Goal: Task Accomplishment & Management: Manage account settings

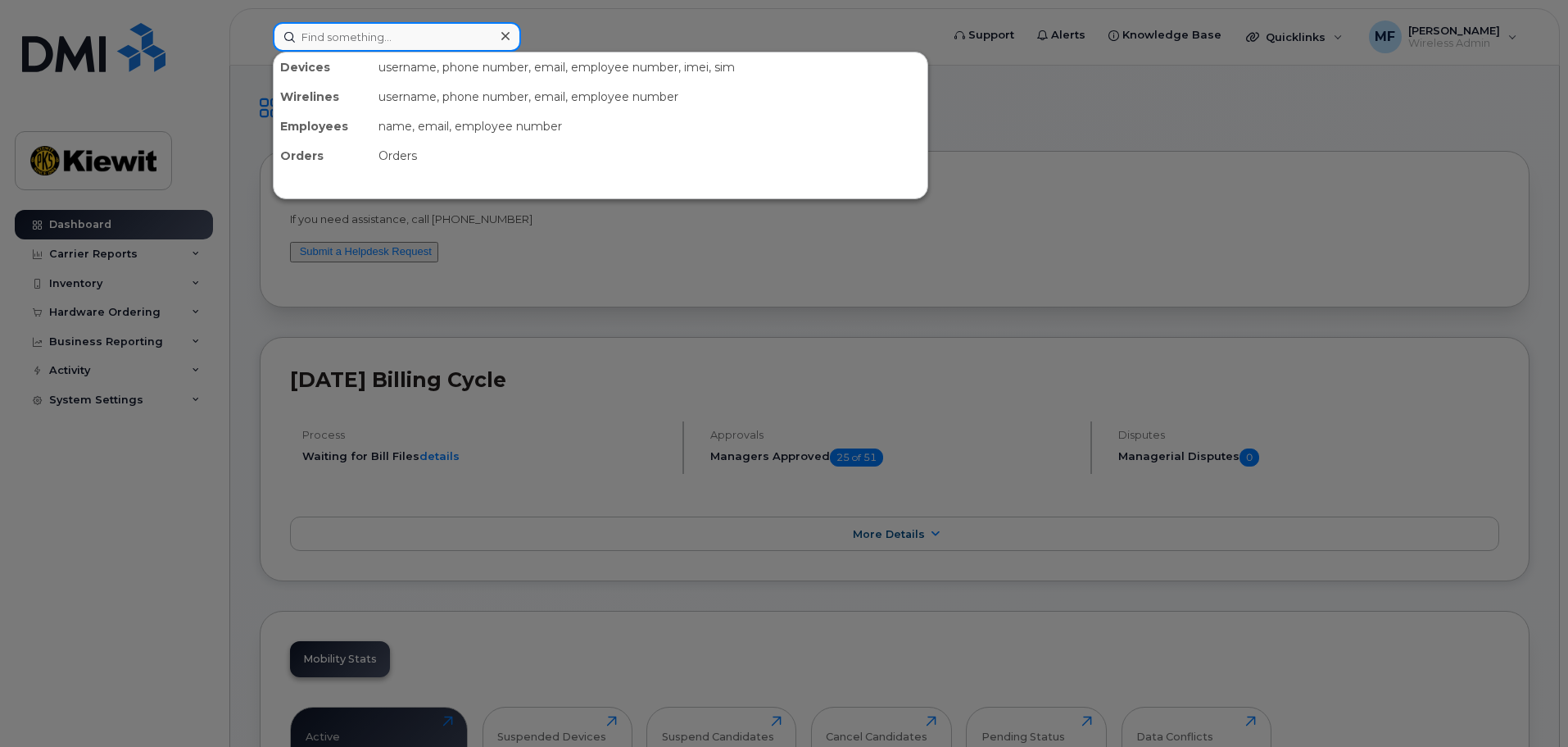
click at [326, 28] on input at bounding box center [396, 36] width 248 height 29
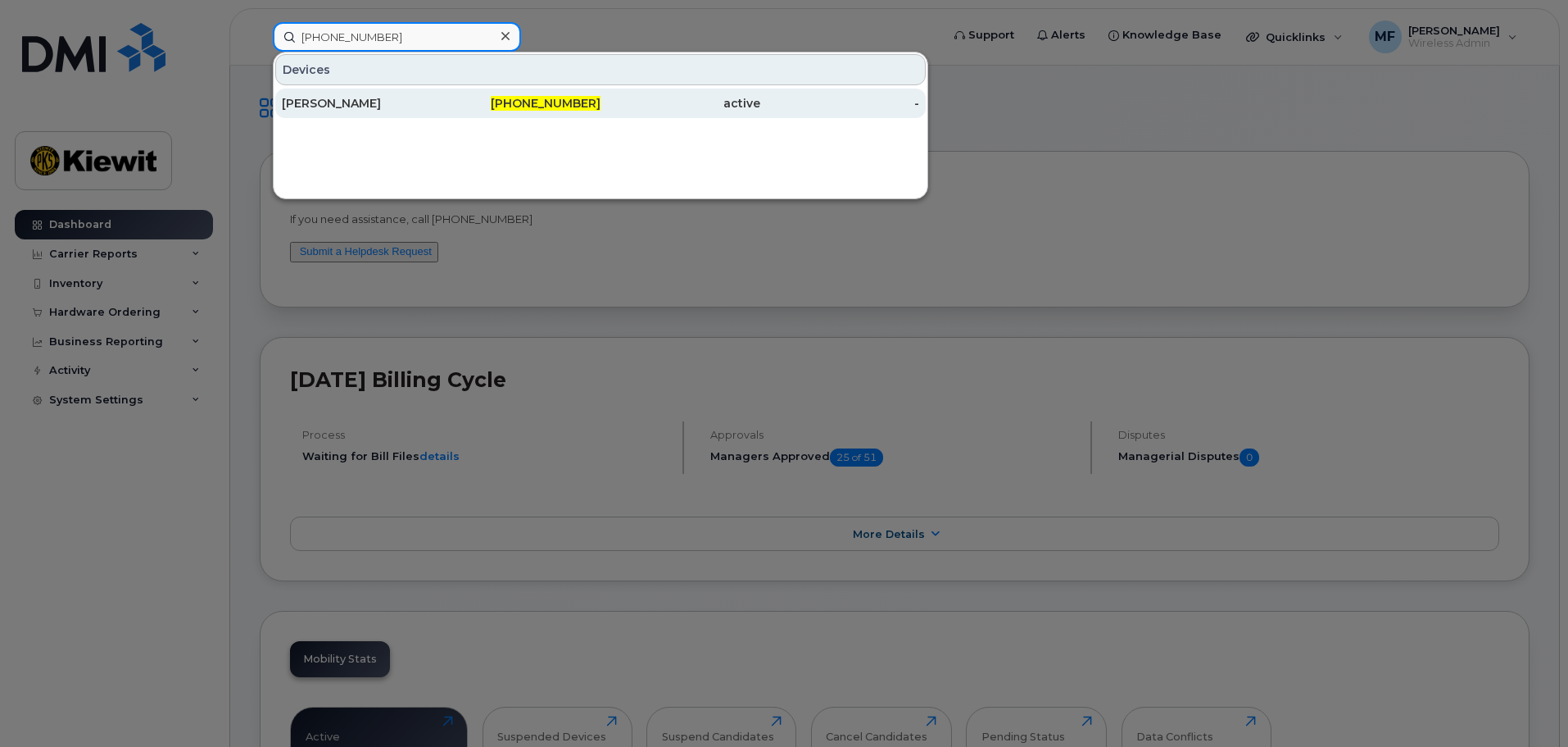
type input "531-283-0362"
click at [521, 103] on span "531-283-0362" at bounding box center [546, 104] width 110 height 15
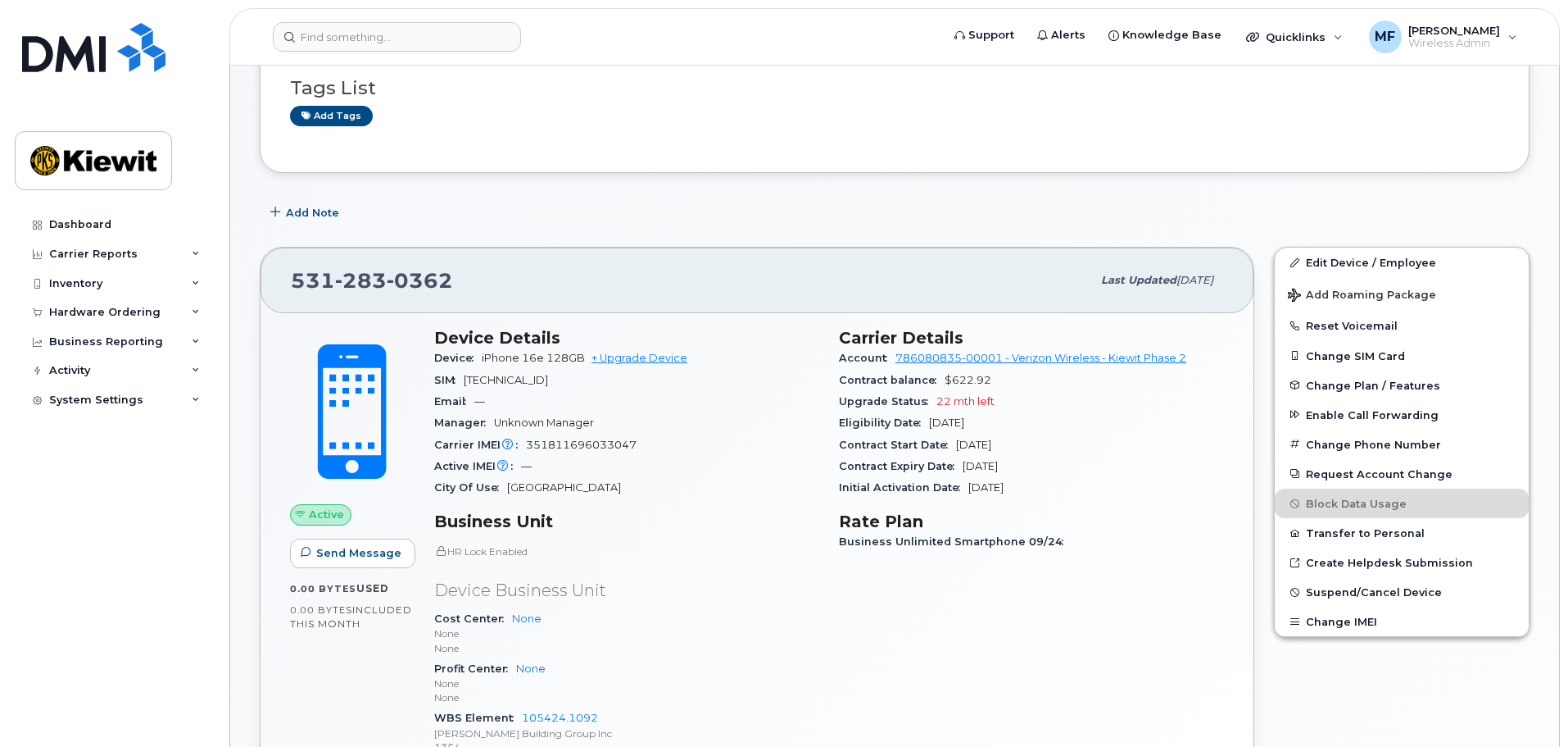
scroll to position [202, 0]
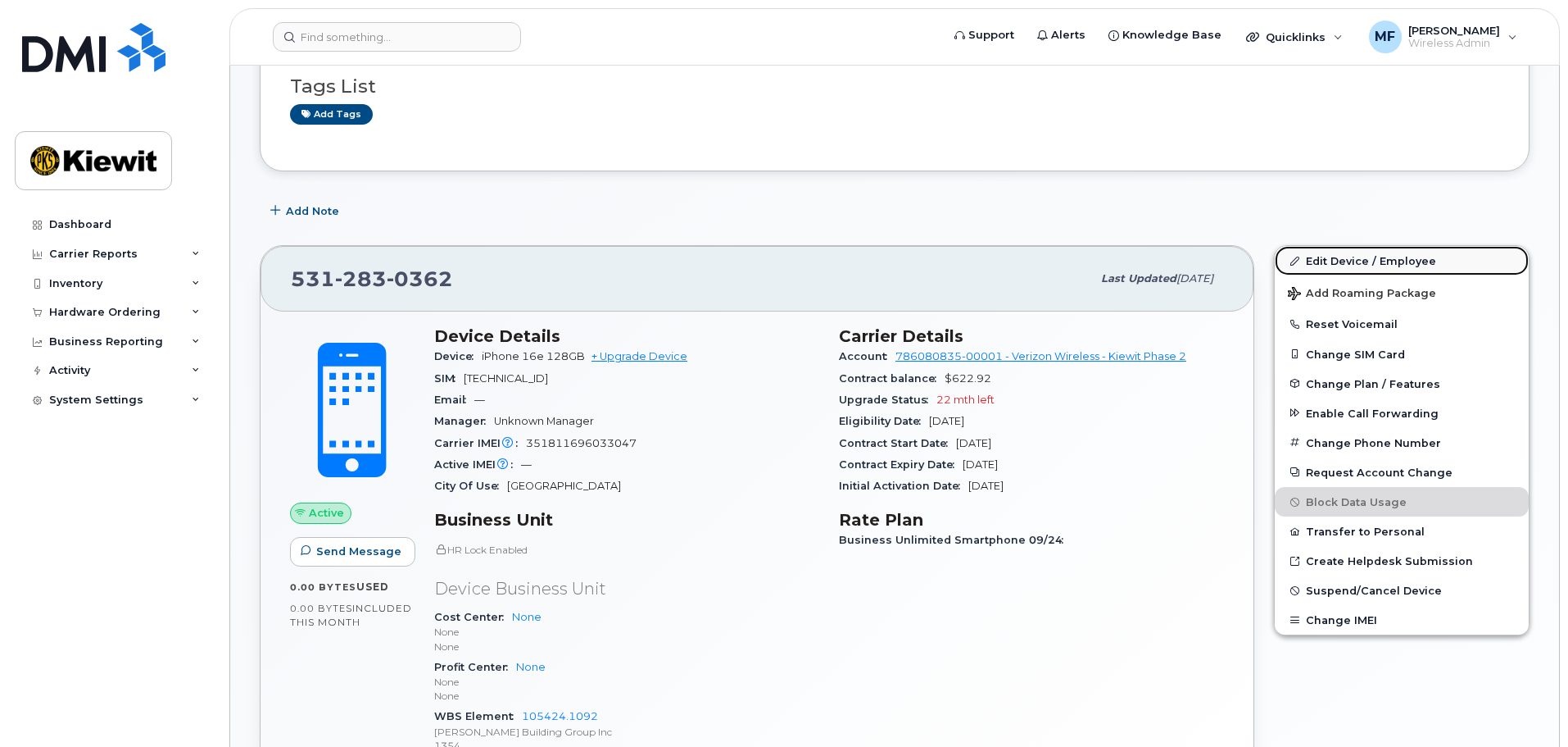
click at [1356, 260] on link "Edit Device / Employee" at bounding box center [1402, 260] width 254 height 29
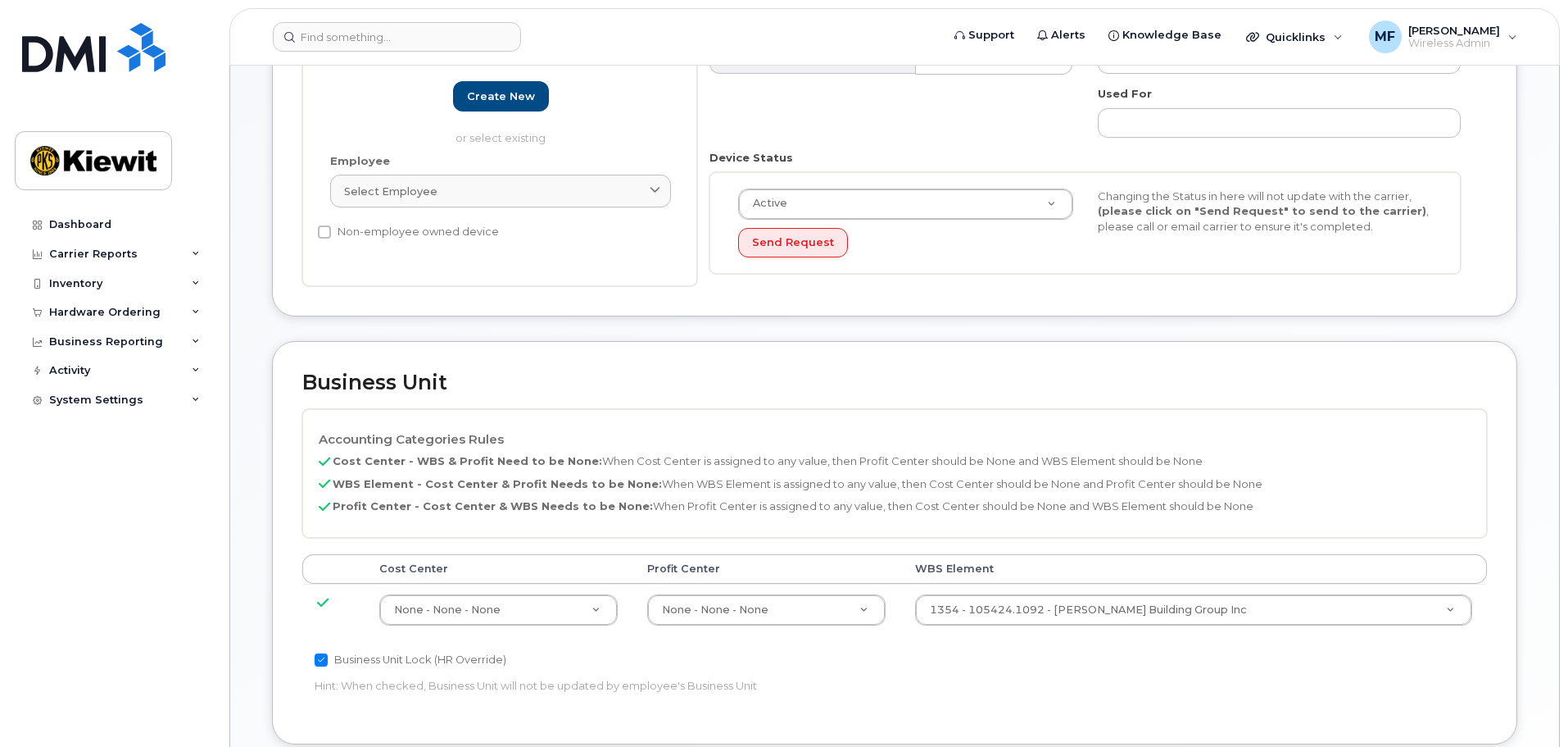
scroll to position [349, 0]
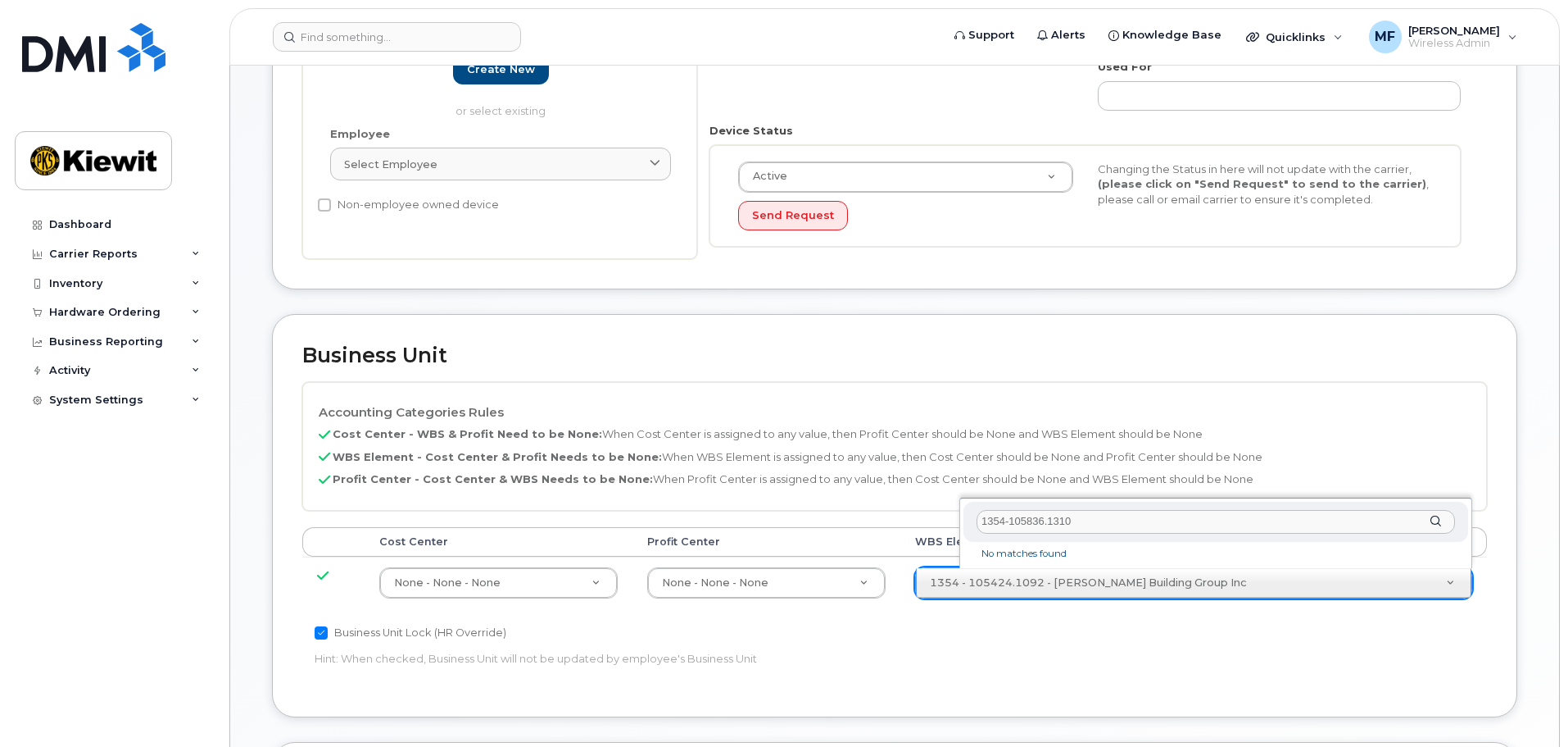
type input "1354-105836.1310"
click at [1439, 518] on div "1354-105836.1310" at bounding box center [1216, 521] width 505 height 41
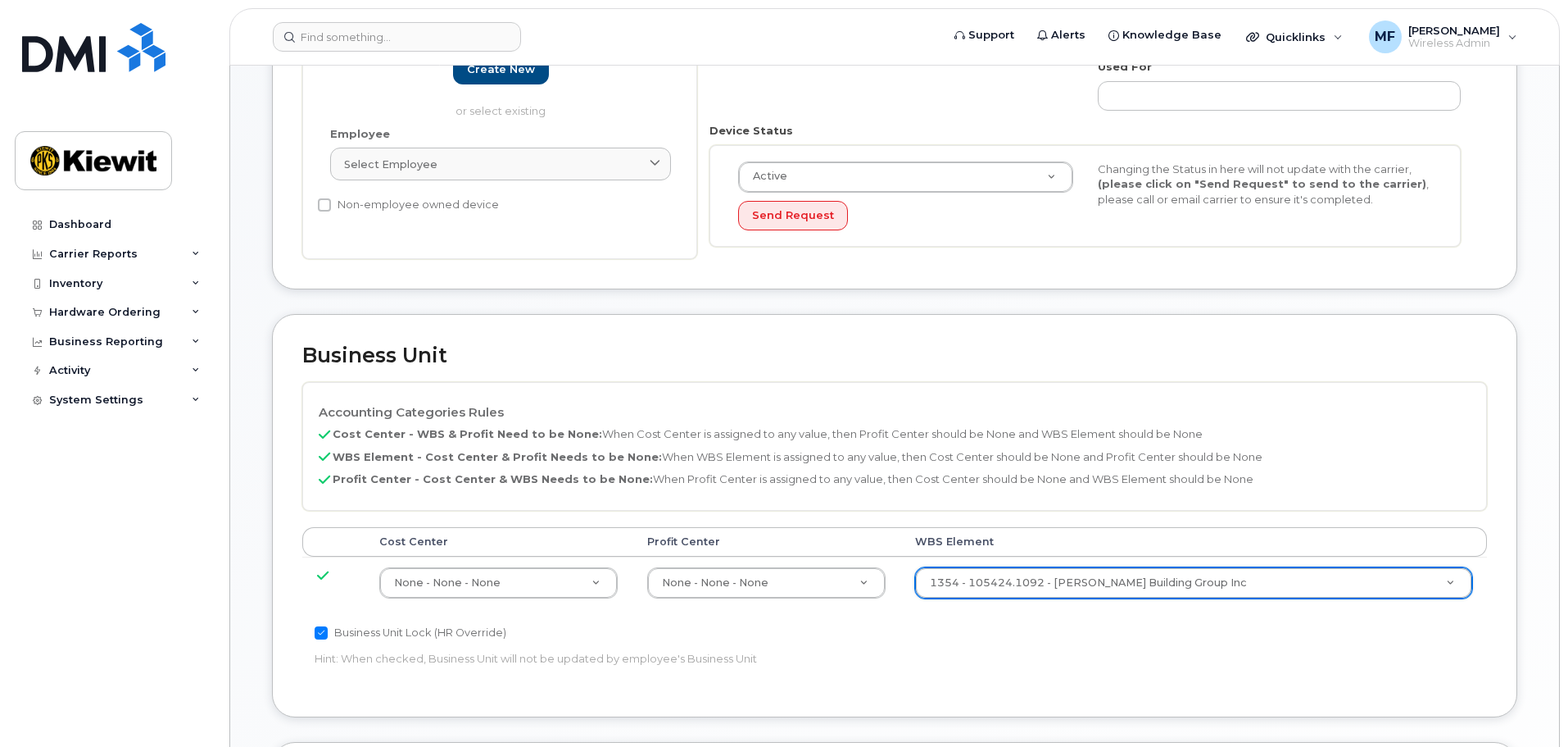
type input "1"
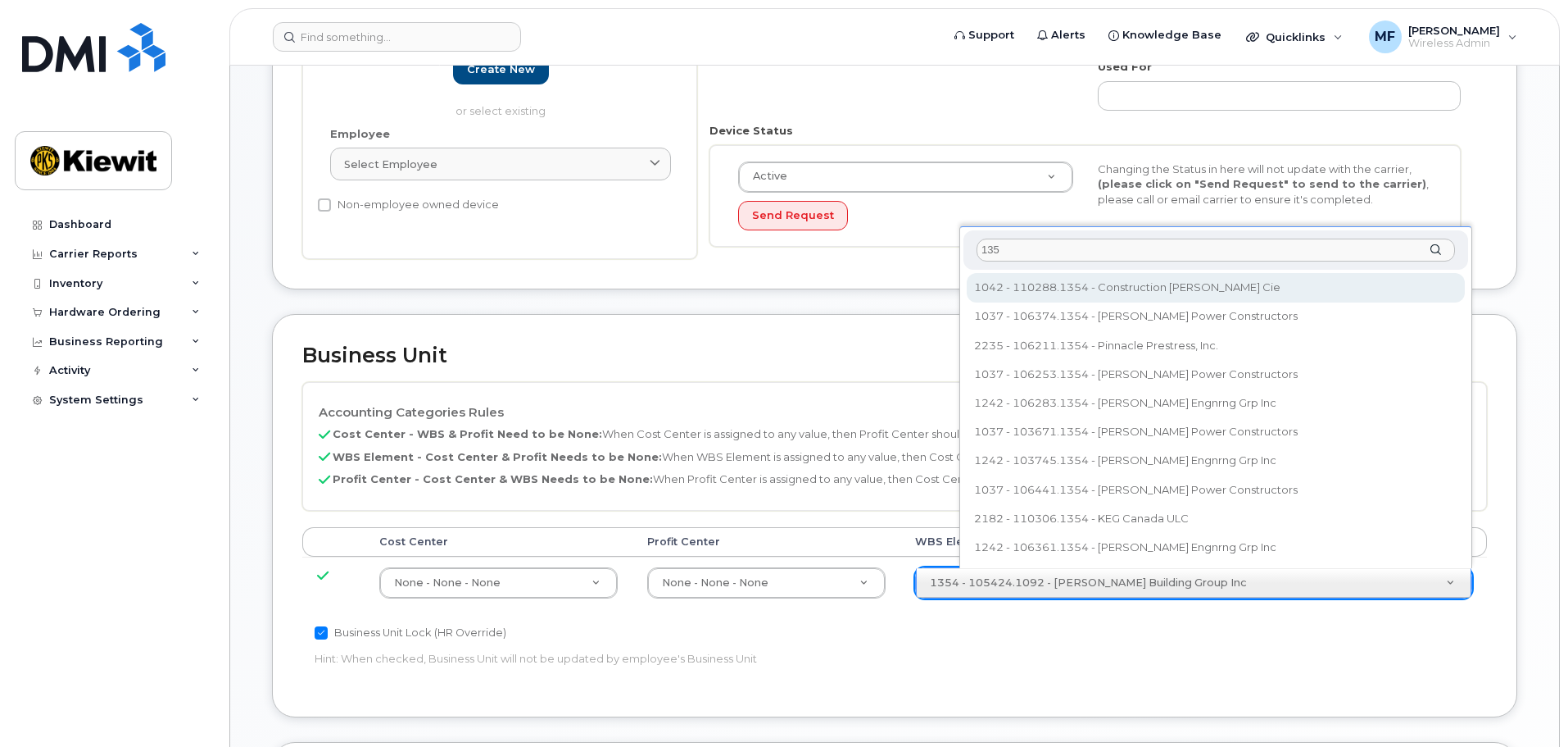
type input "13"
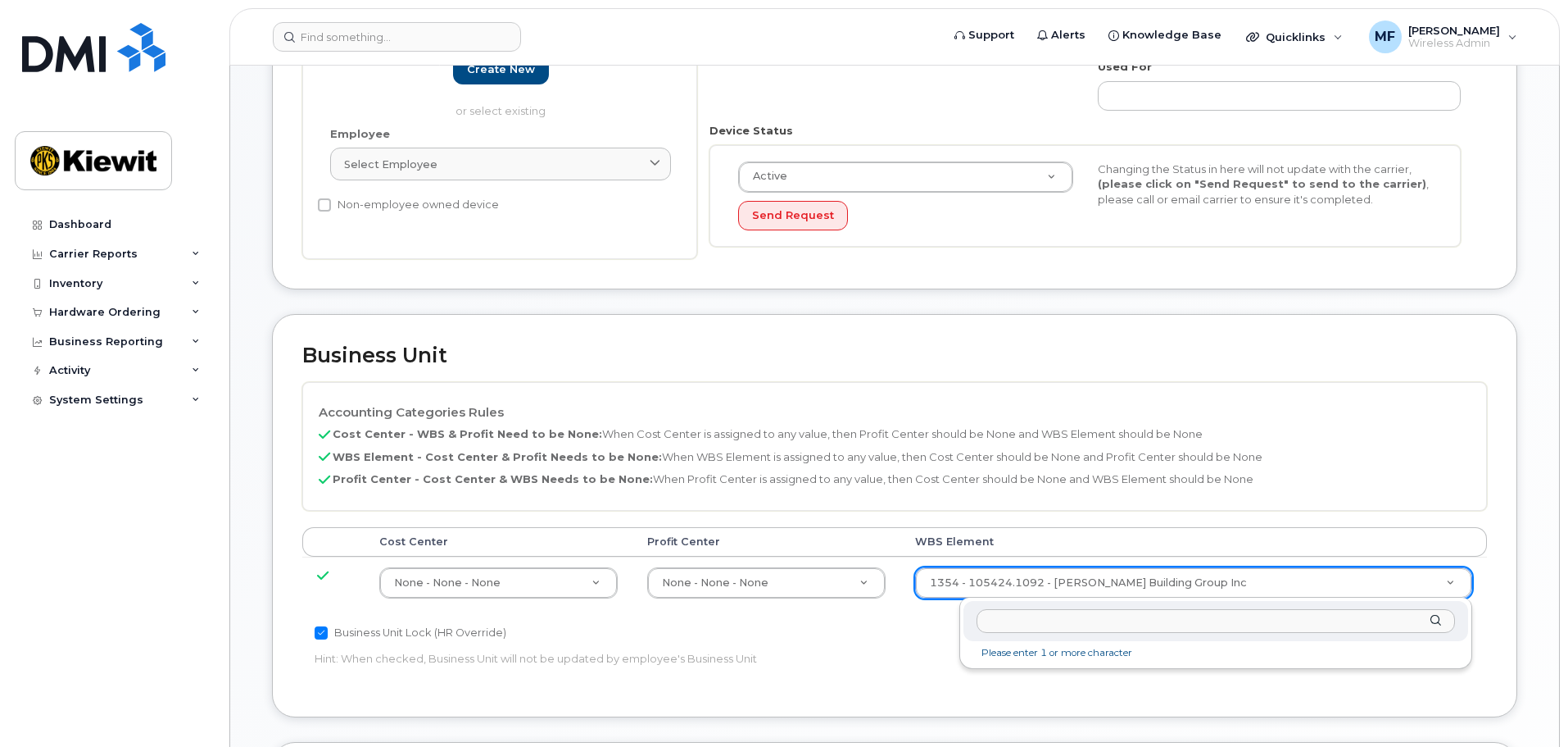
drag, startPoint x: 1453, startPoint y: 576, endPoint x: 1455, endPoint y: 589, distance: 13.2
click at [1013, 618] on input "text" at bounding box center [1216, 620] width 479 height 24
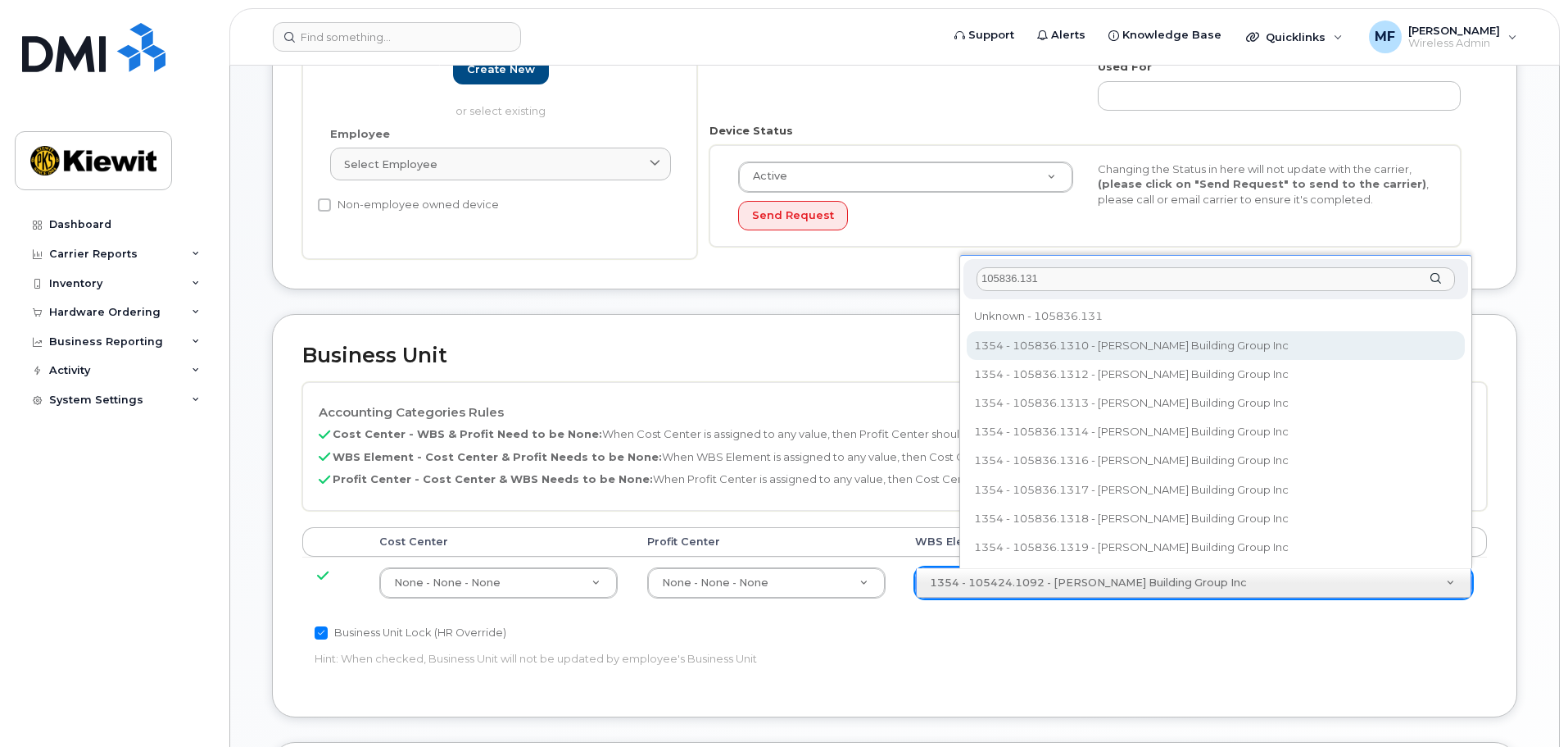
type input "105836.131"
type input "33788427"
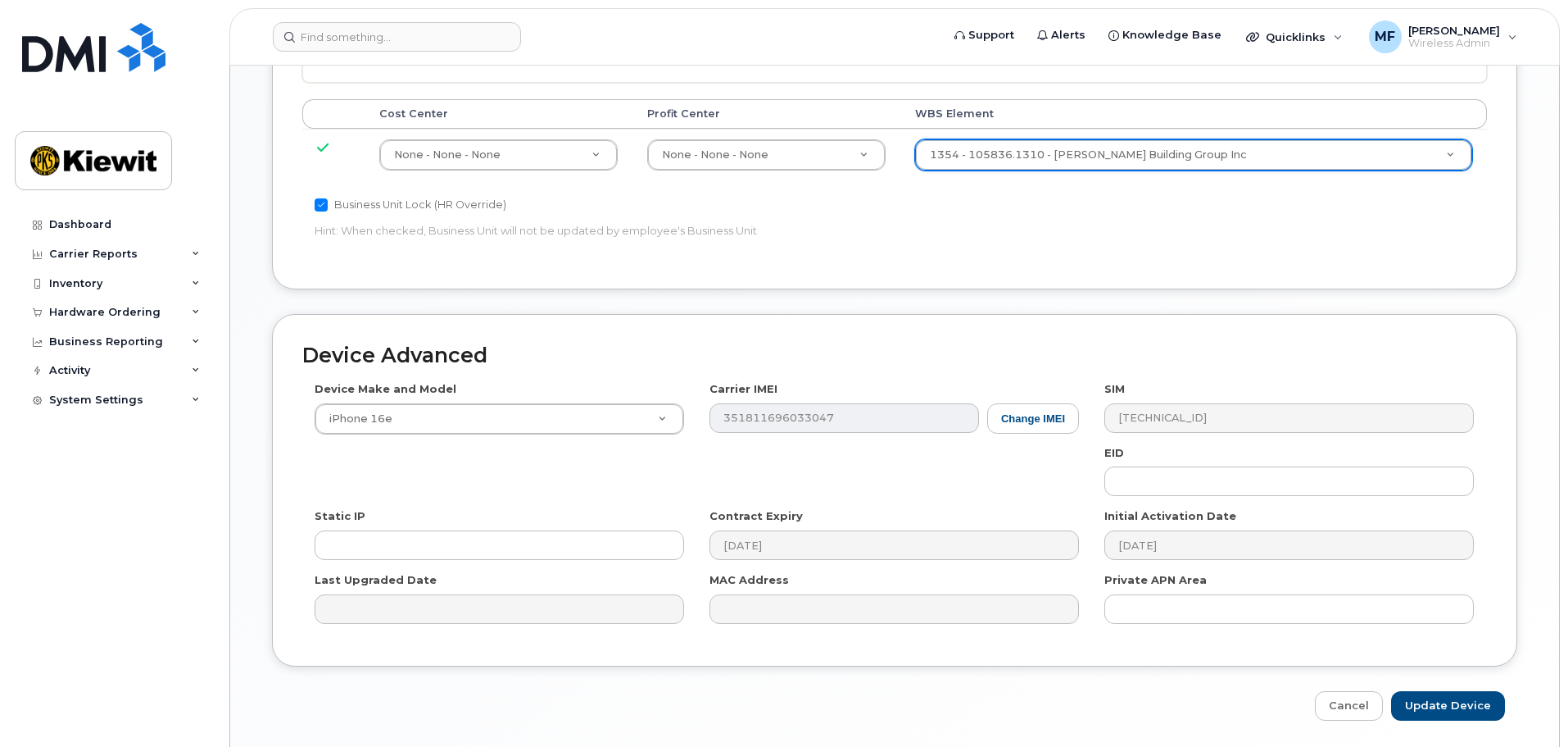
scroll to position [833, 0]
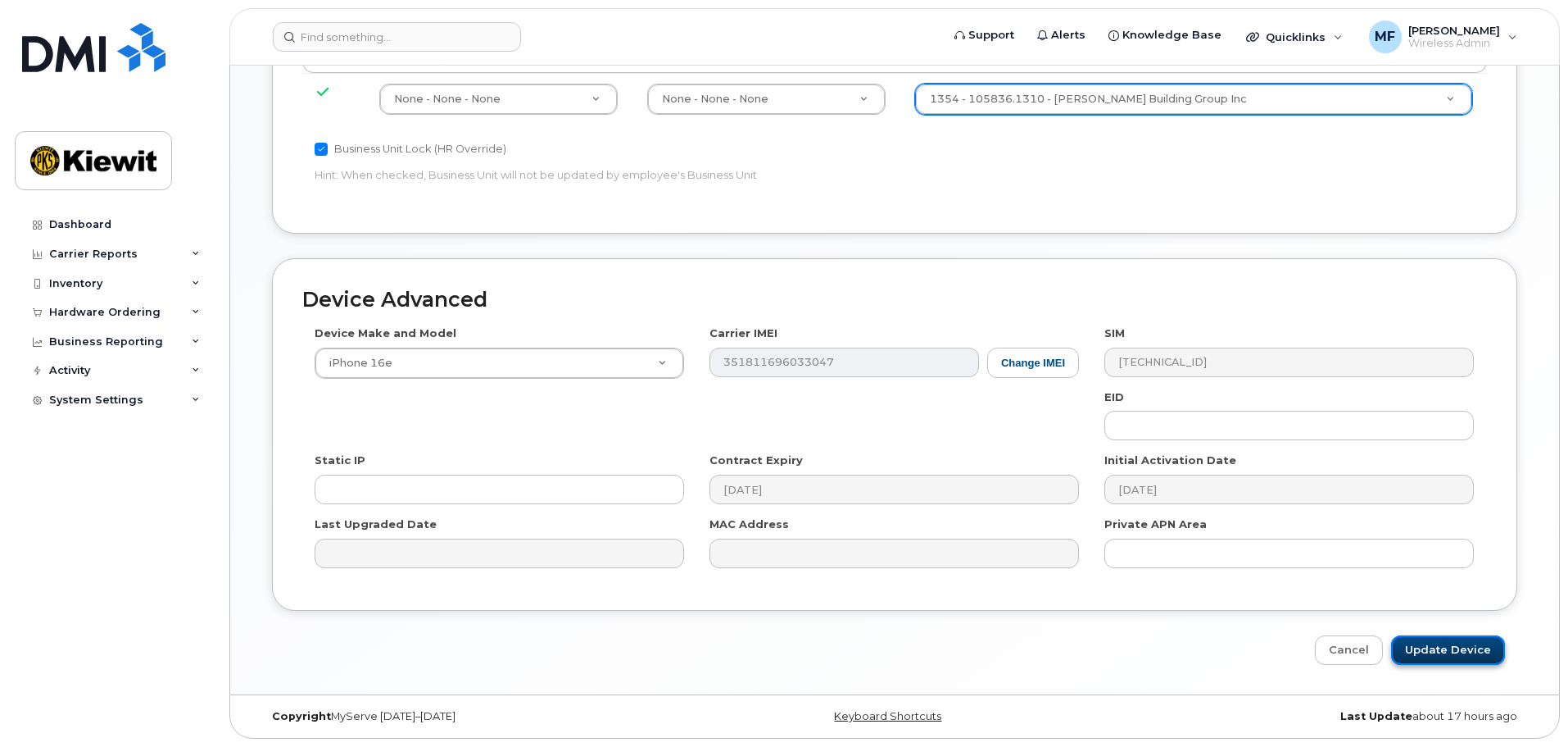
click at [1457, 655] on input "Update Device" at bounding box center [1448, 651] width 114 height 30
type input "Saving..."
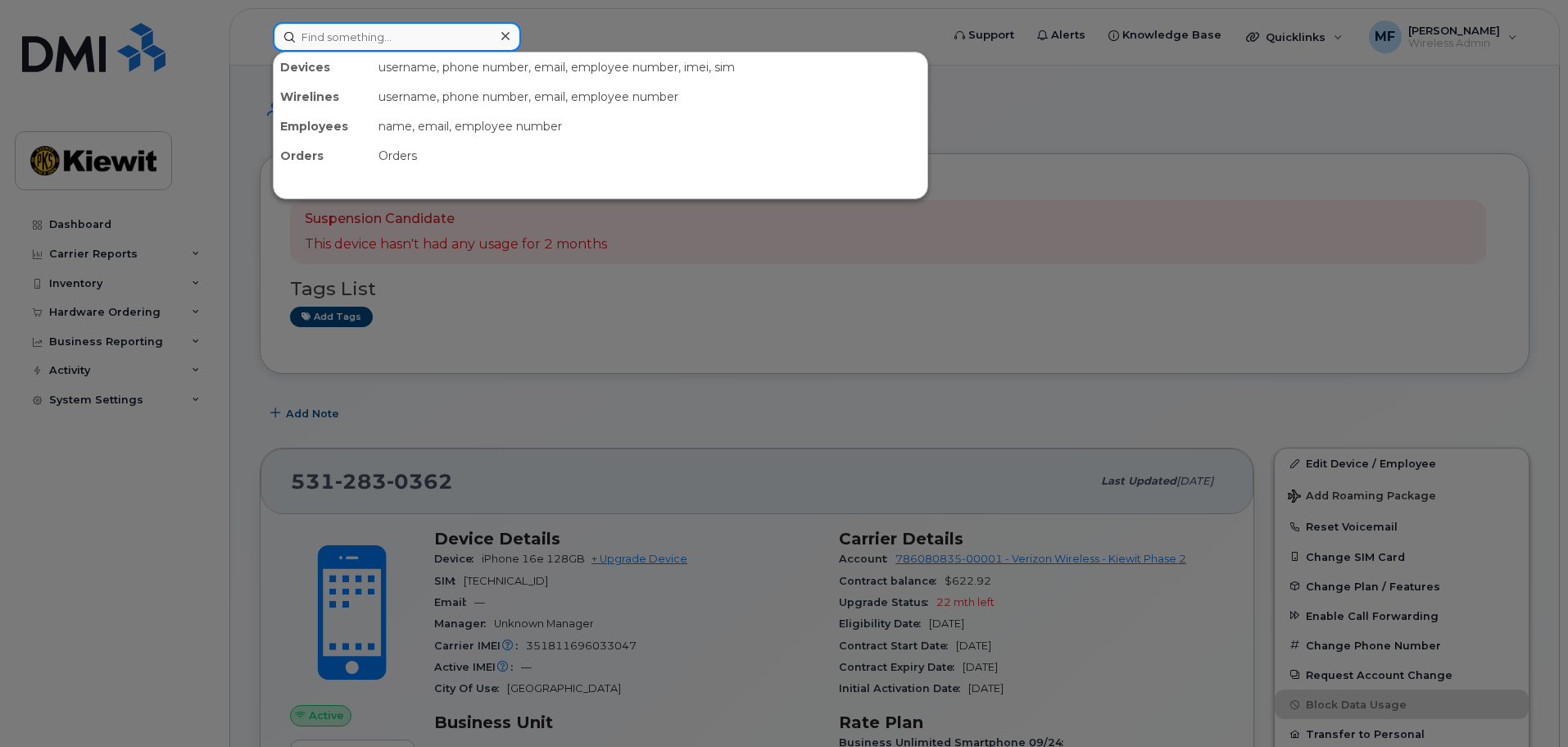
click at [392, 38] on input at bounding box center [396, 36] width 248 height 29
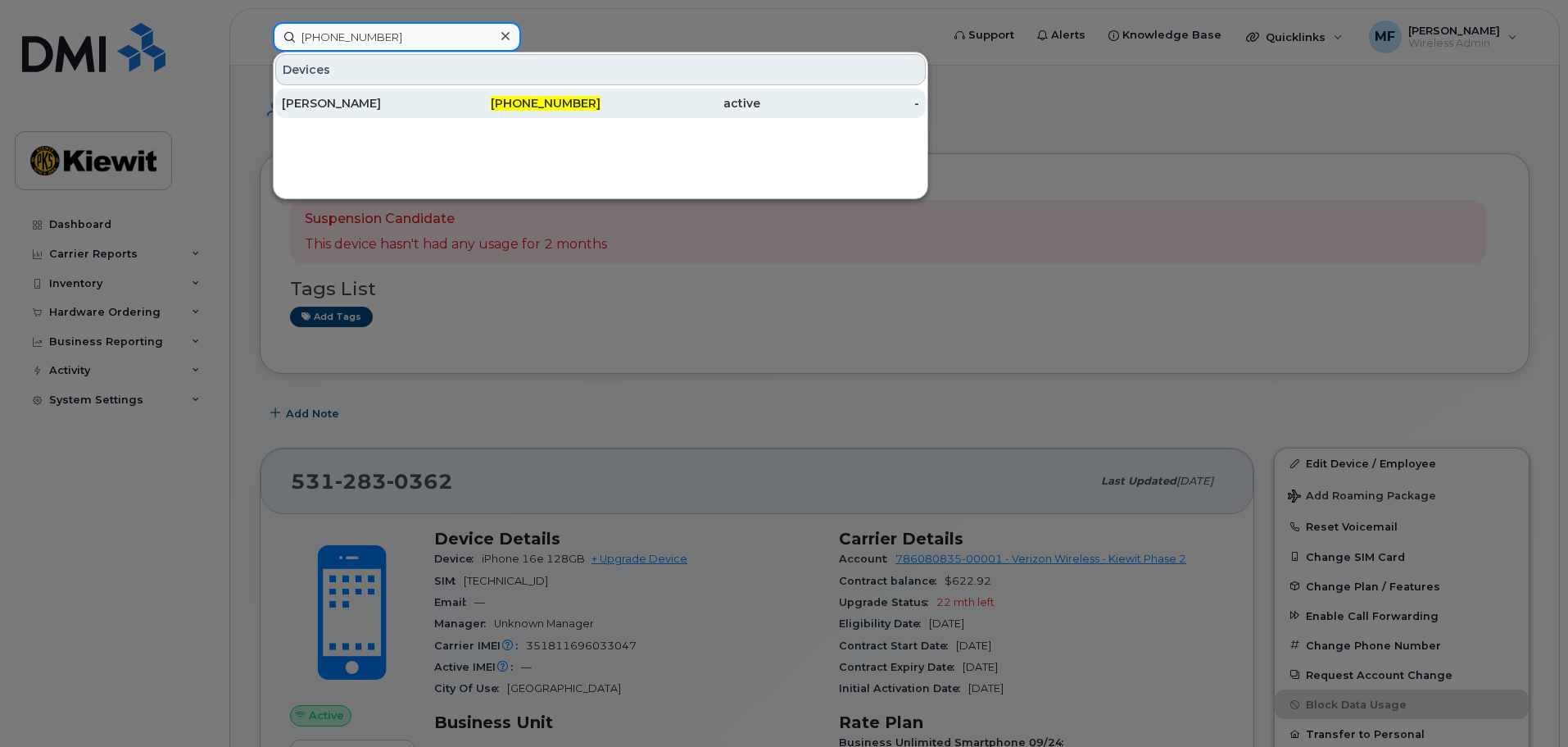
type input "402-290-5089"
click at [550, 100] on span "402-290-5089" at bounding box center [546, 104] width 110 height 15
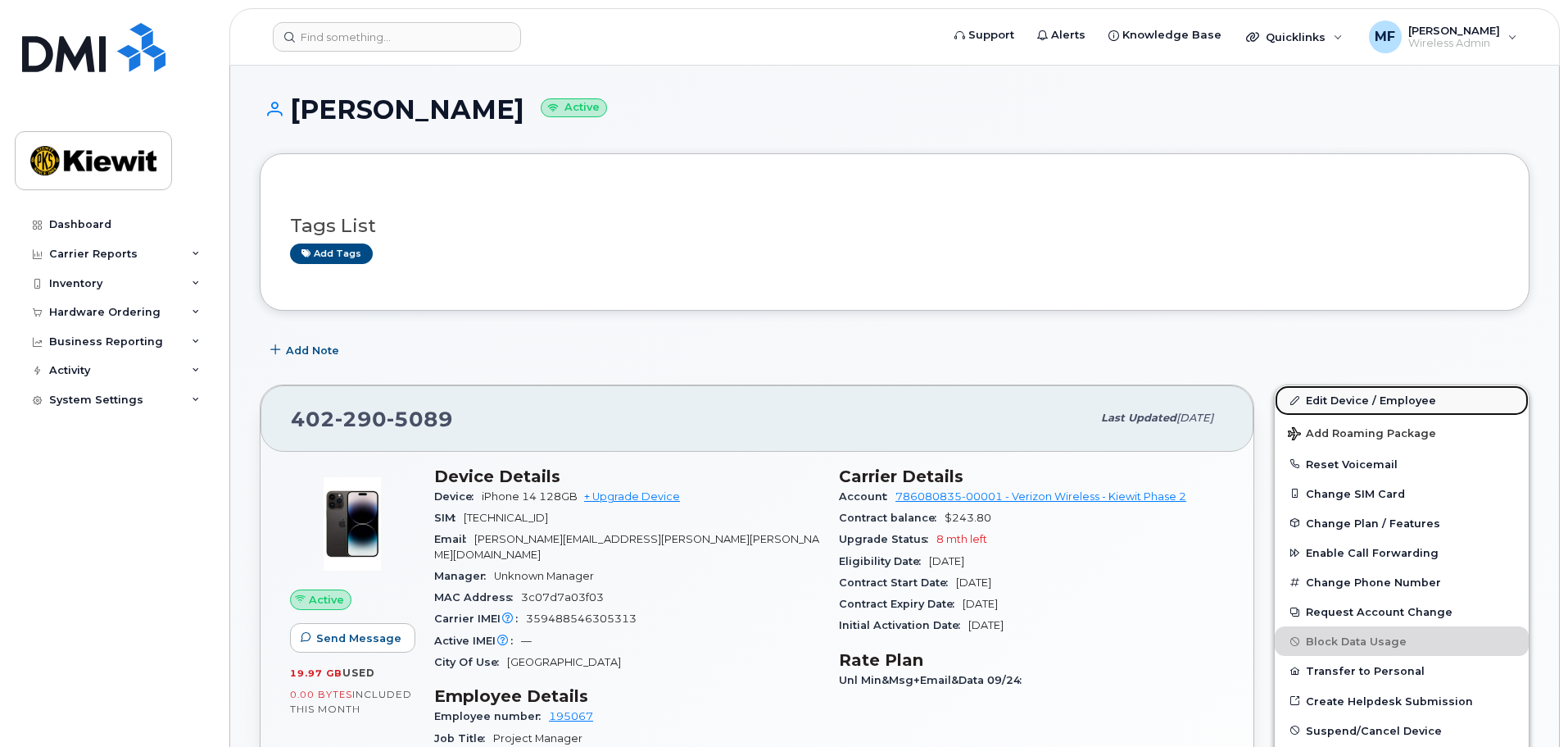
click at [1381, 400] on link "Edit Device / Employee" at bounding box center [1402, 399] width 254 height 29
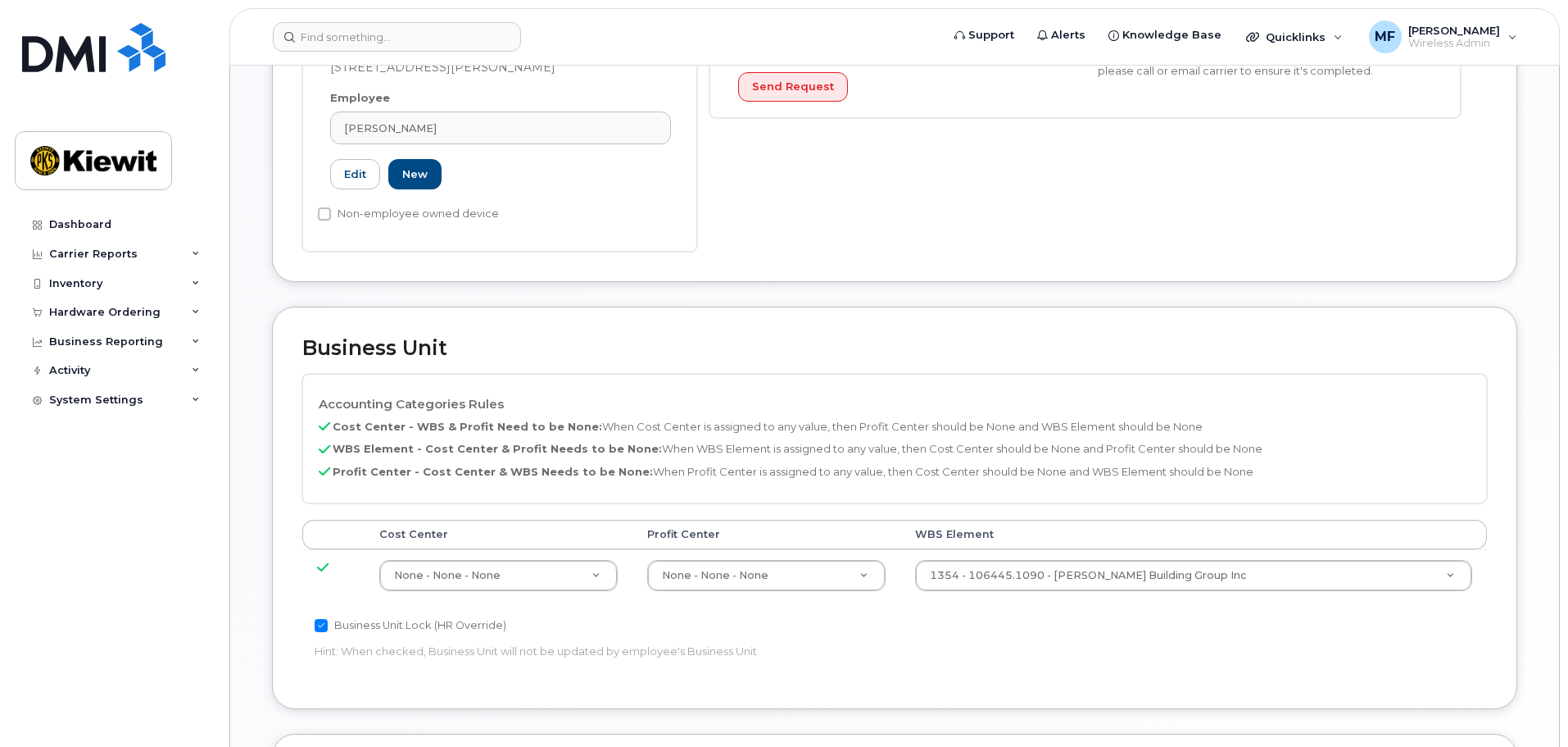
scroll to position [483, 0]
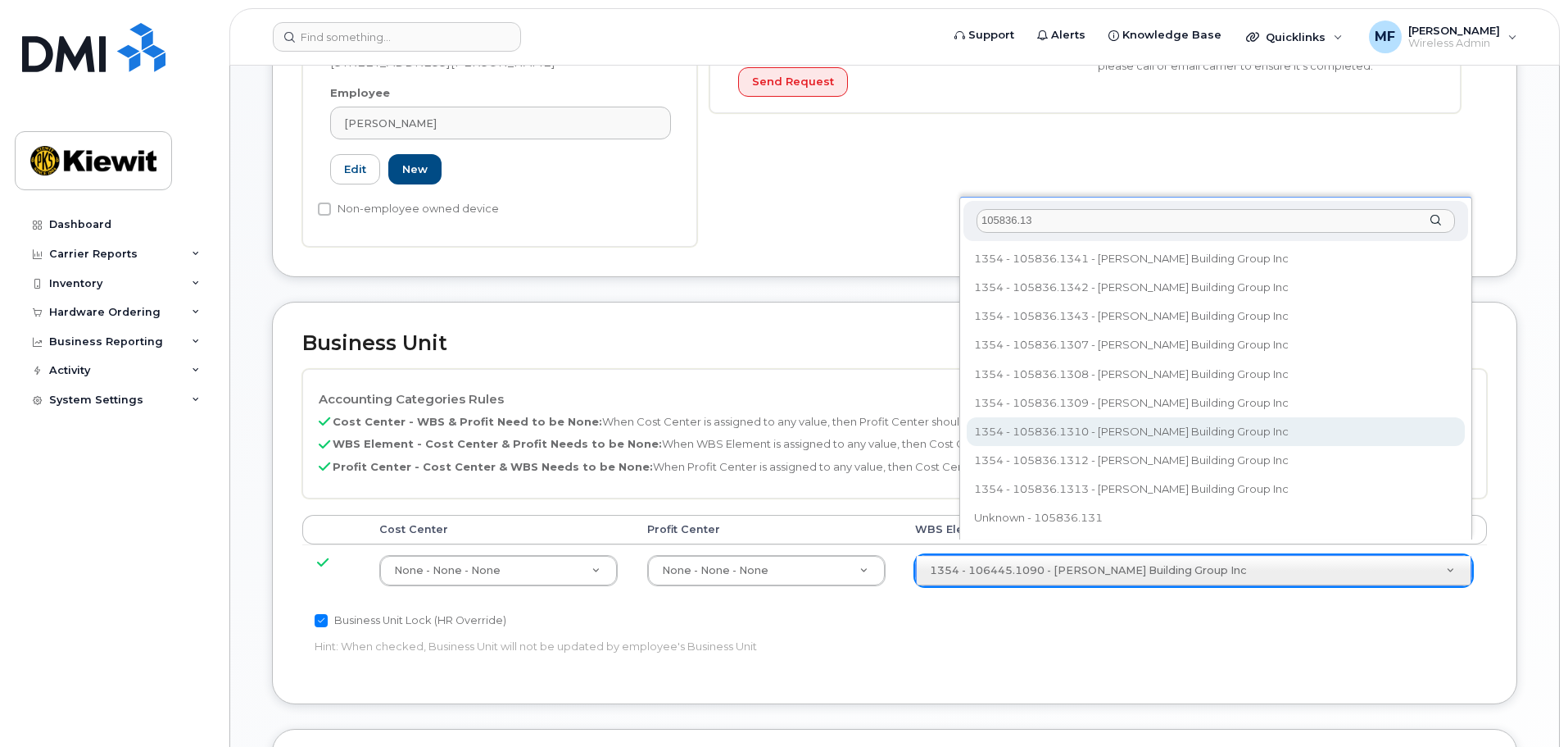
type input "105836.13"
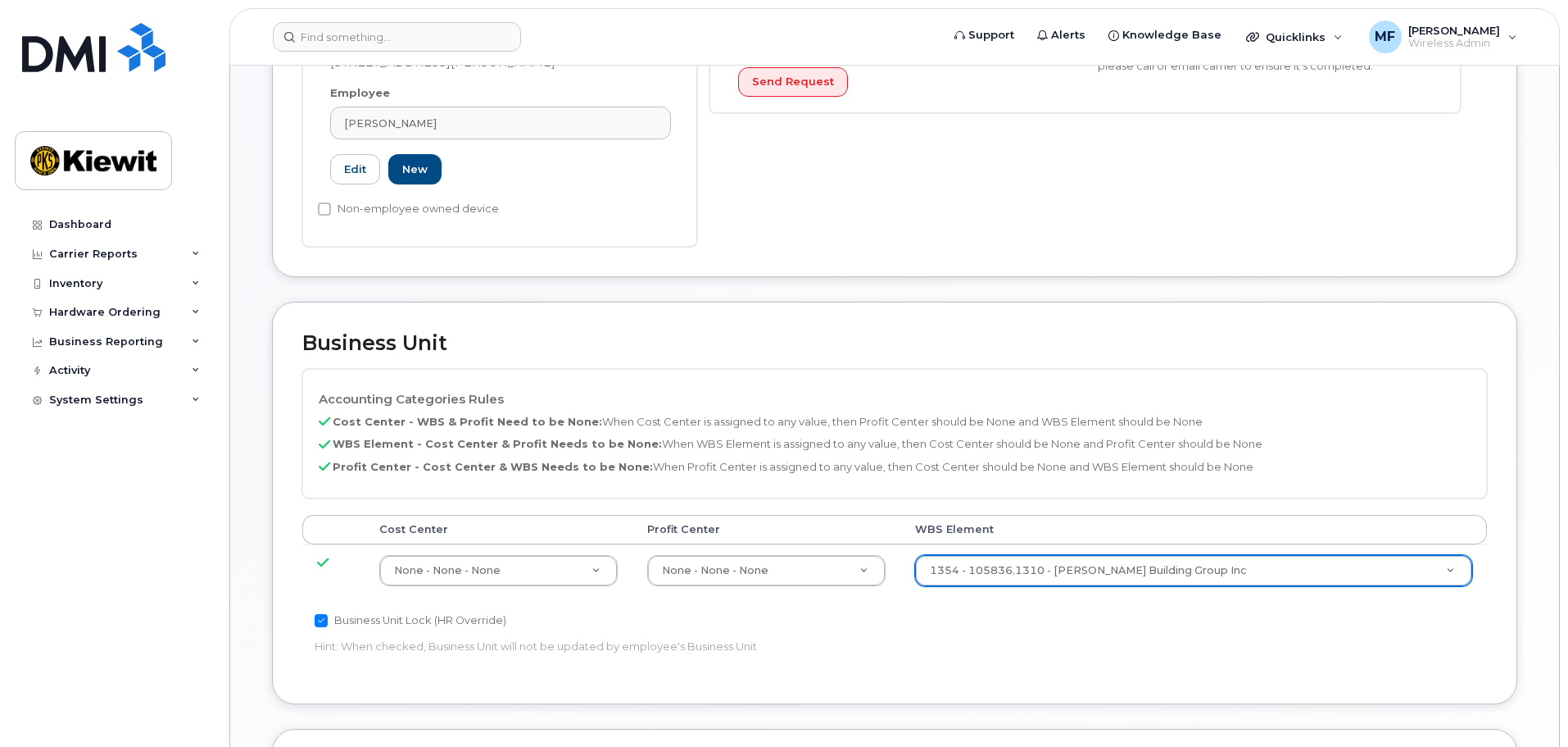
type input "33788427"
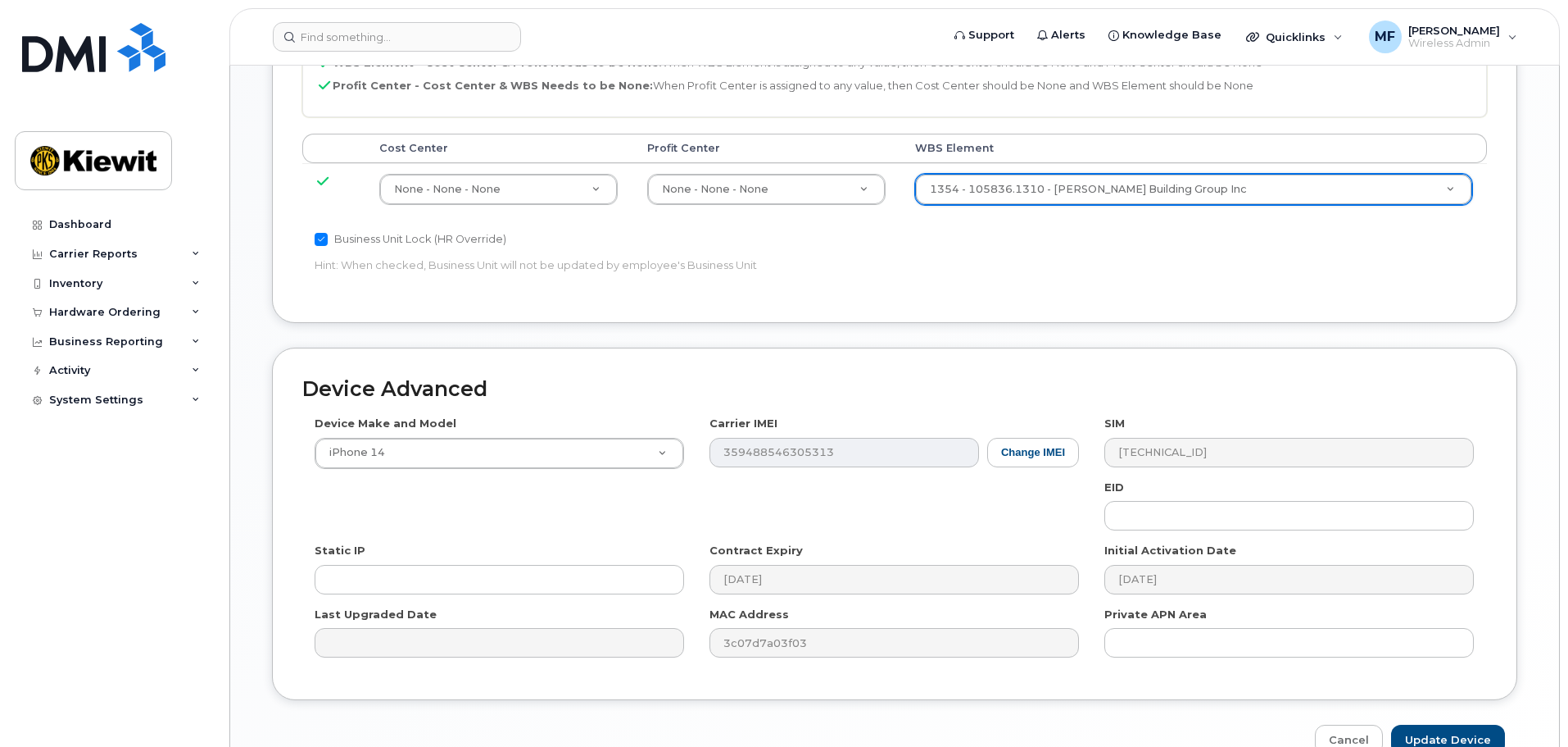
scroll to position [938, 0]
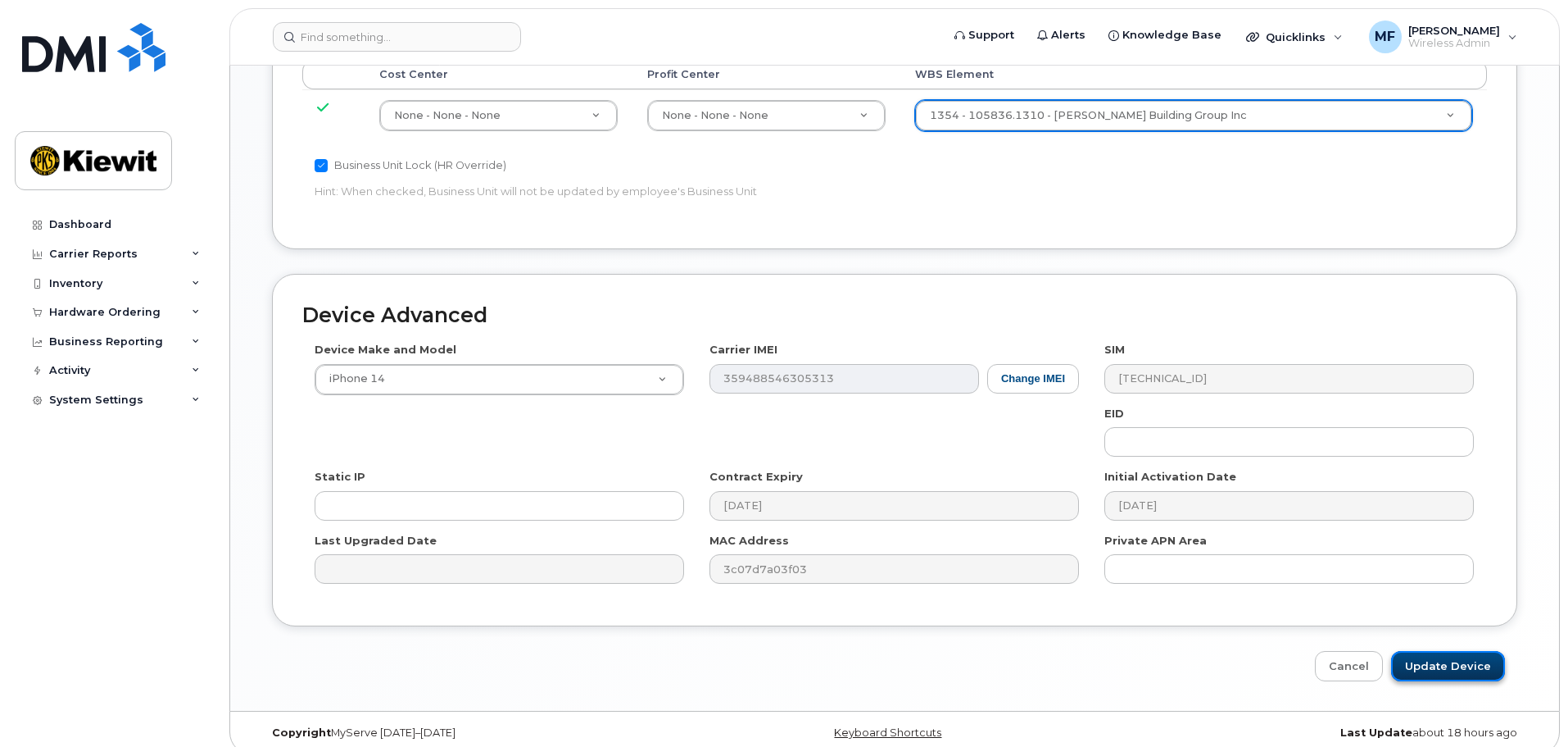
click at [1448, 651] on input "Update Device" at bounding box center [1448, 666] width 114 height 30
type input "Saving..."
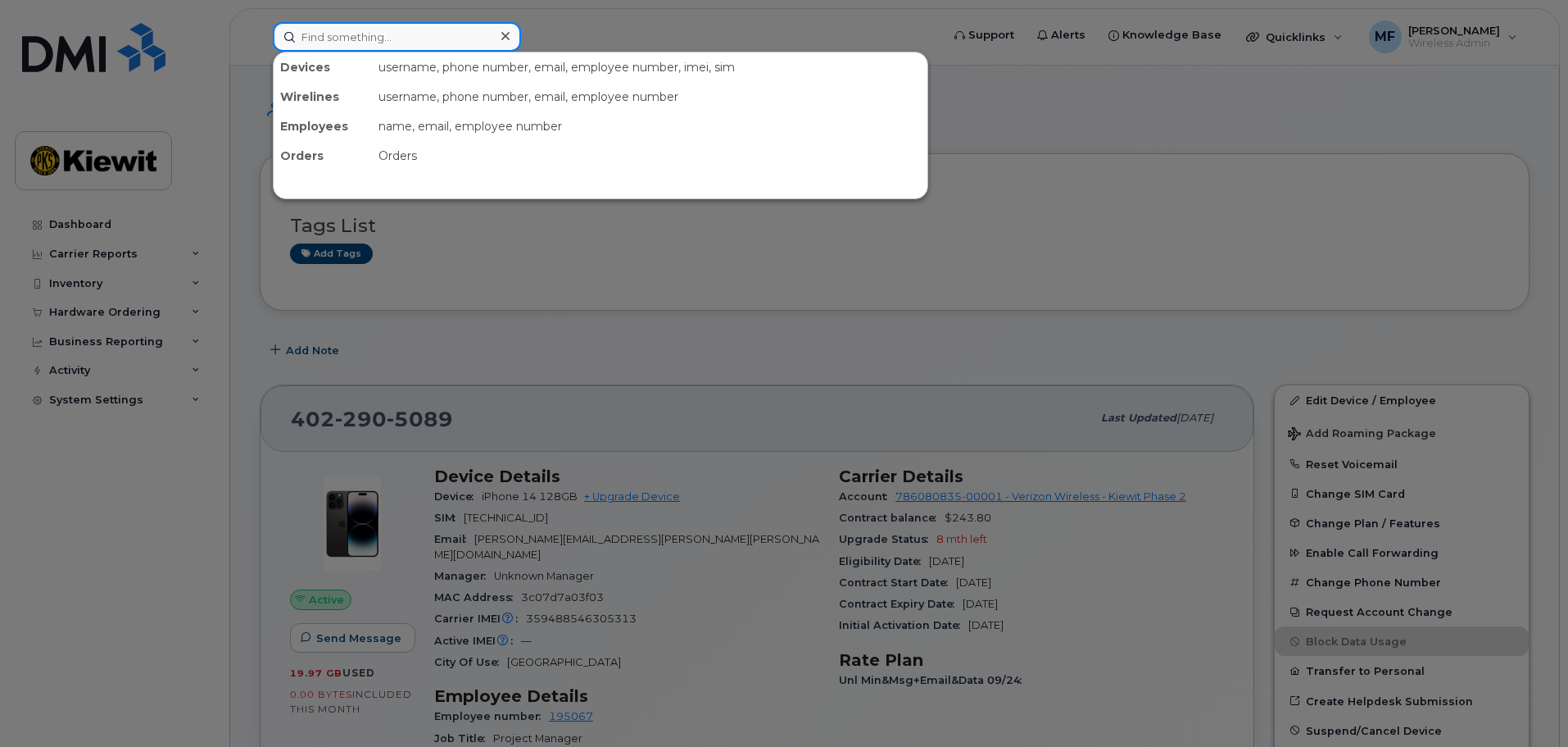
click at [430, 35] on input at bounding box center [396, 36] width 248 height 29
click at [381, 42] on input at bounding box center [396, 36] width 248 height 29
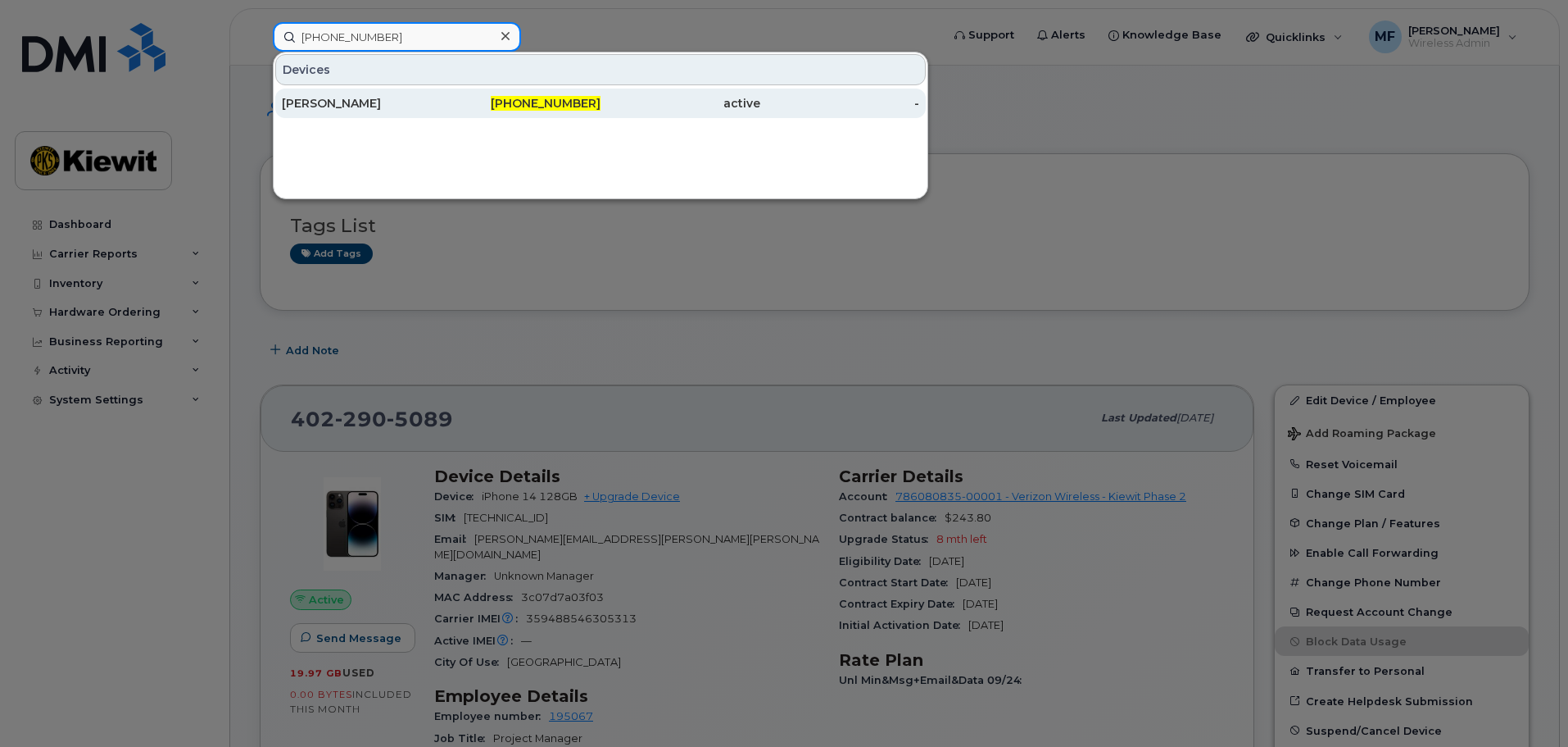
type input "402-855-6416"
click at [573, 97] on span "402-855-6416" at bounding box center [546, 104] width 110 height 15
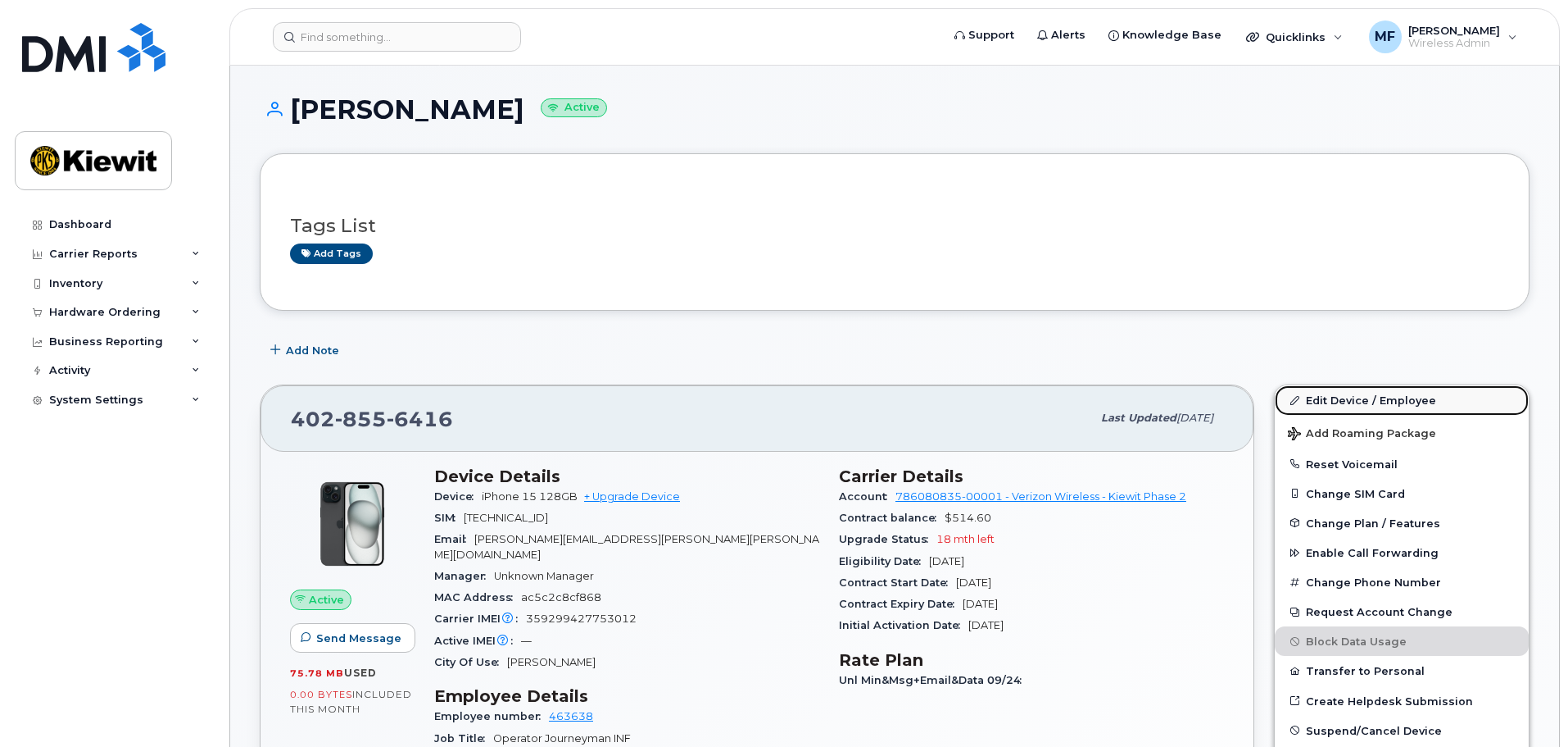
click at [1335, 395] on link "Edit Device / Employee" at bounding box center [1402, 399] width 254 height 29
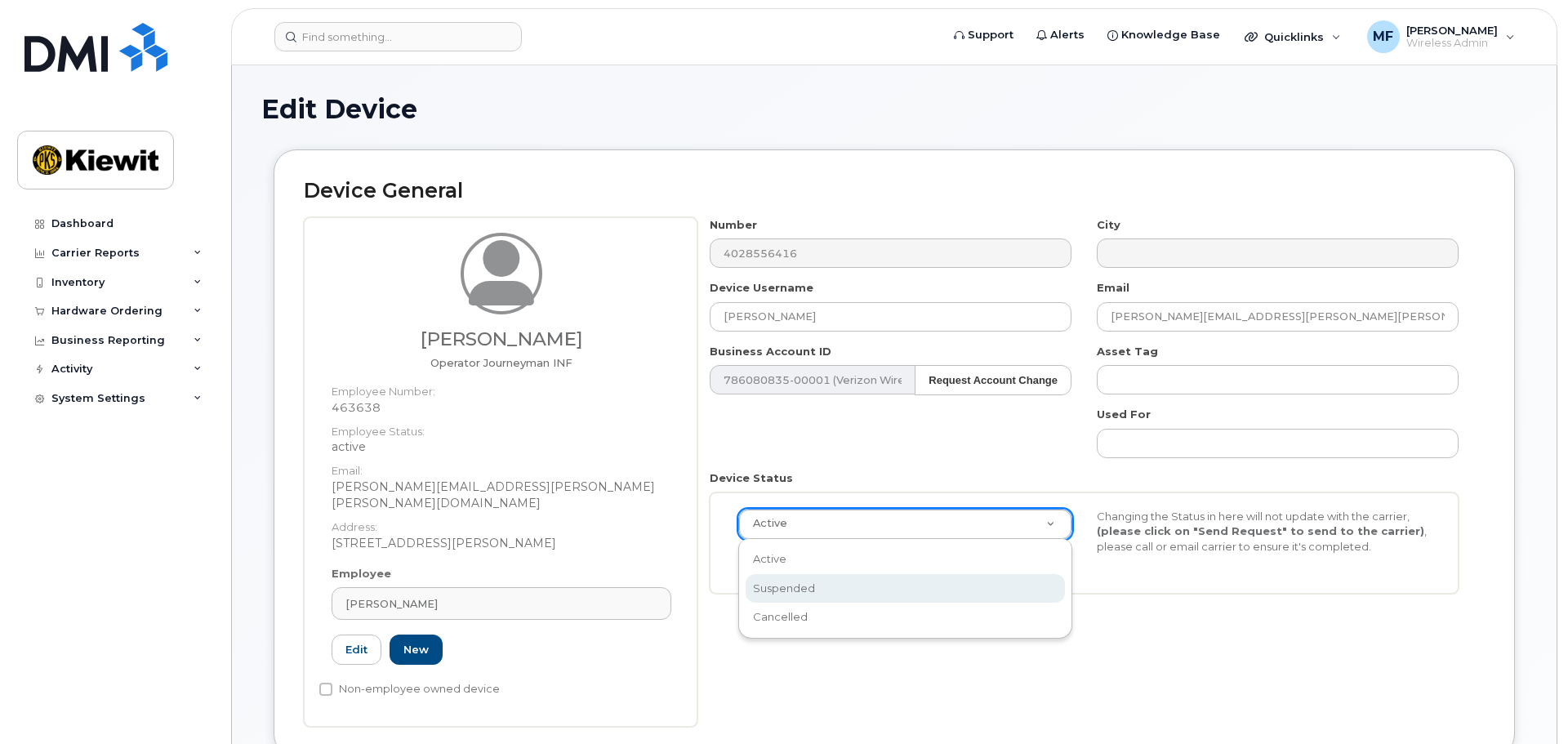
scroll to position [0, 5]
select select "suspended"
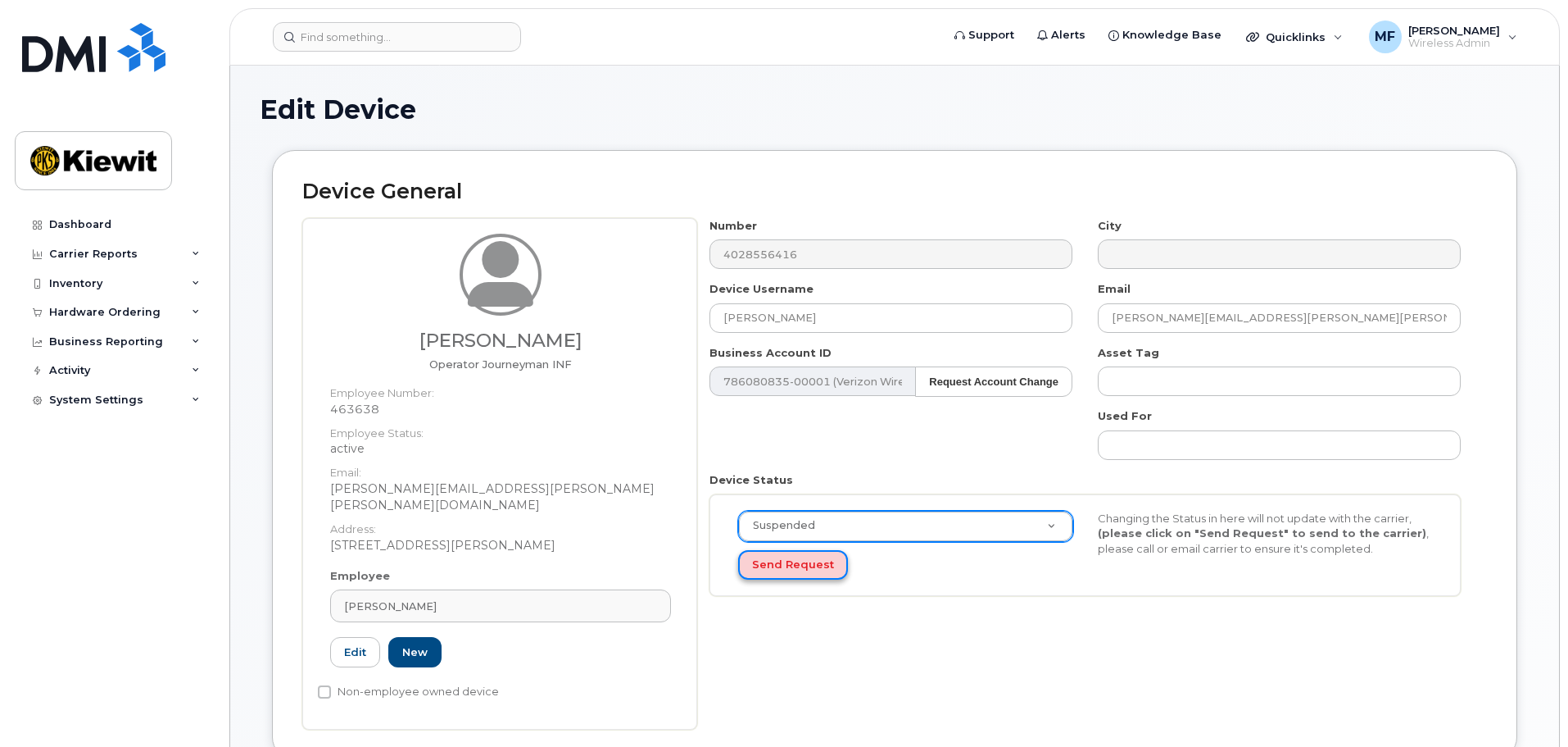
click at [798, 563] on button "Send Request" at bounding box center [793, 565] width 110 height 30
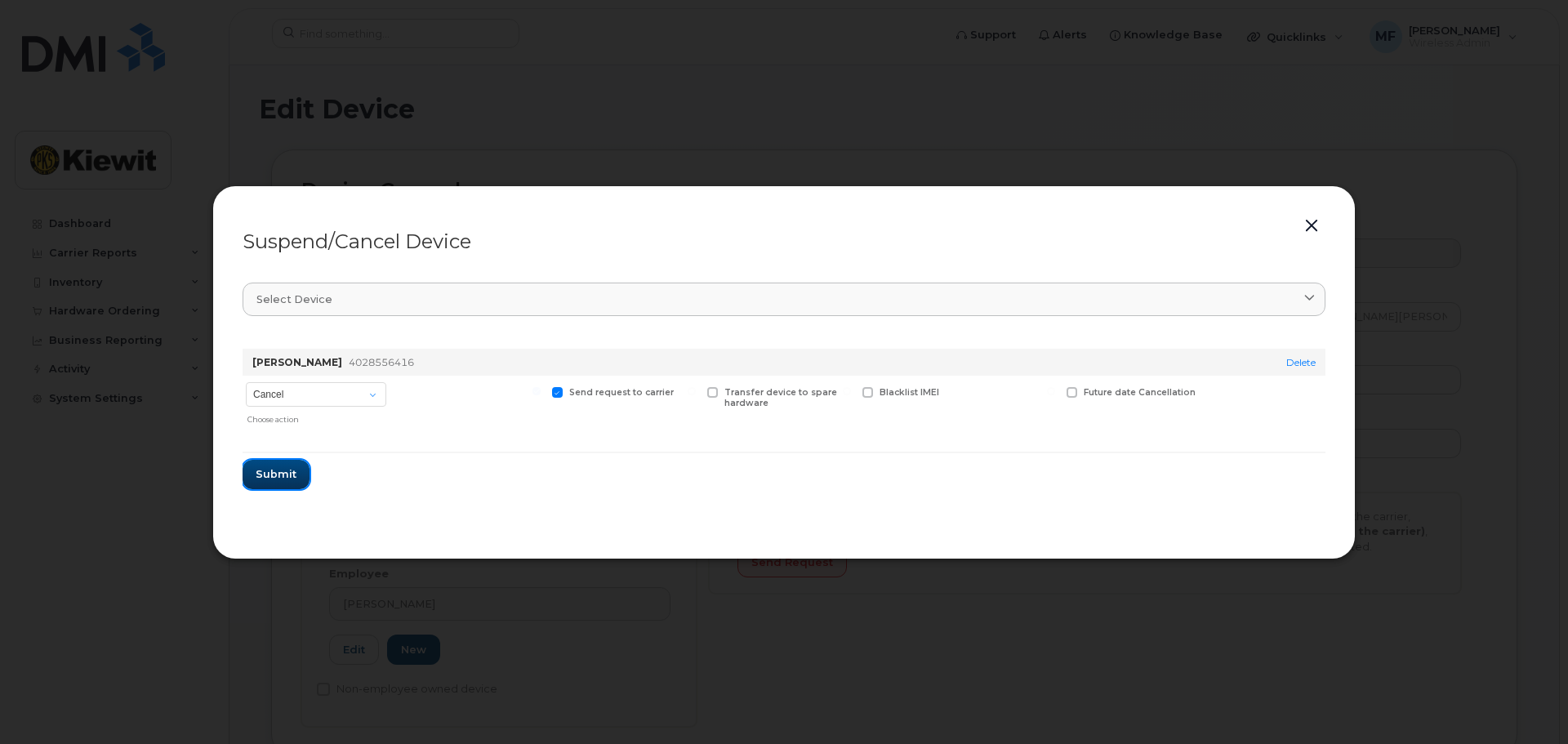
click at [277, 475] on span "Submit" at bounding box center [276, 474] width 40 height 15
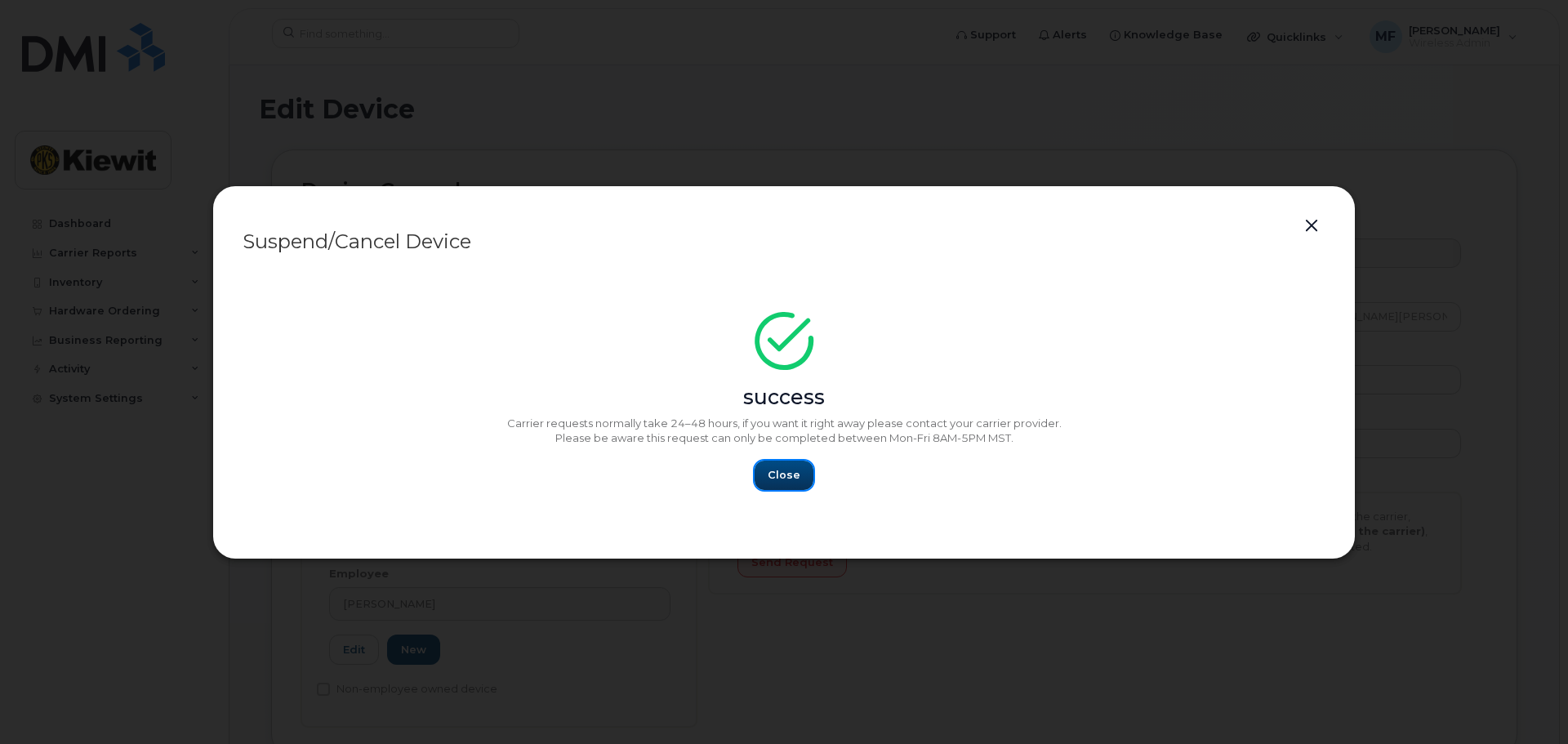
click at [782, 481] on span "Close" at bounding box center [784, 474] width 33 height 15
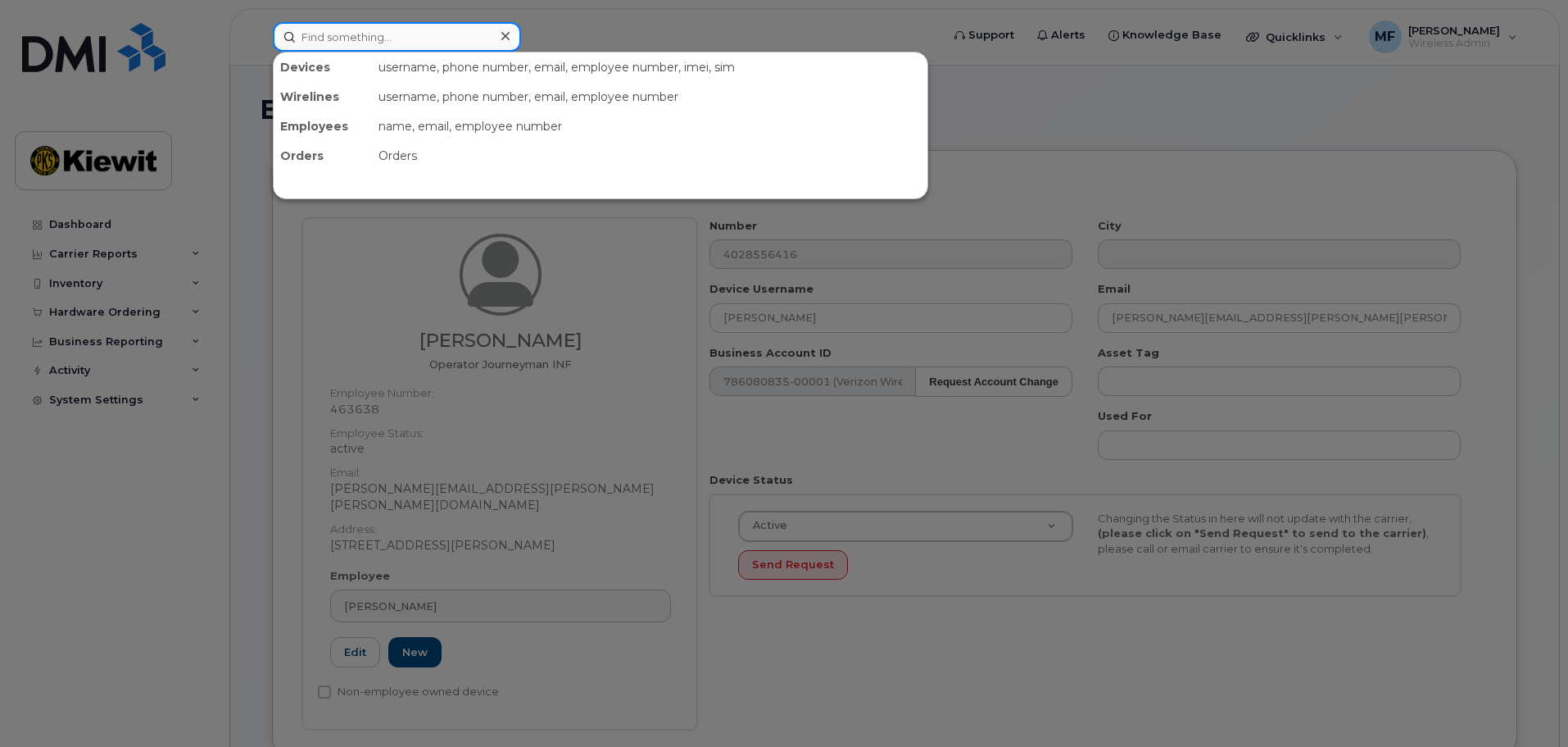
click at [305, 39] on input at bounding box center [396, 36] width 248 height 29
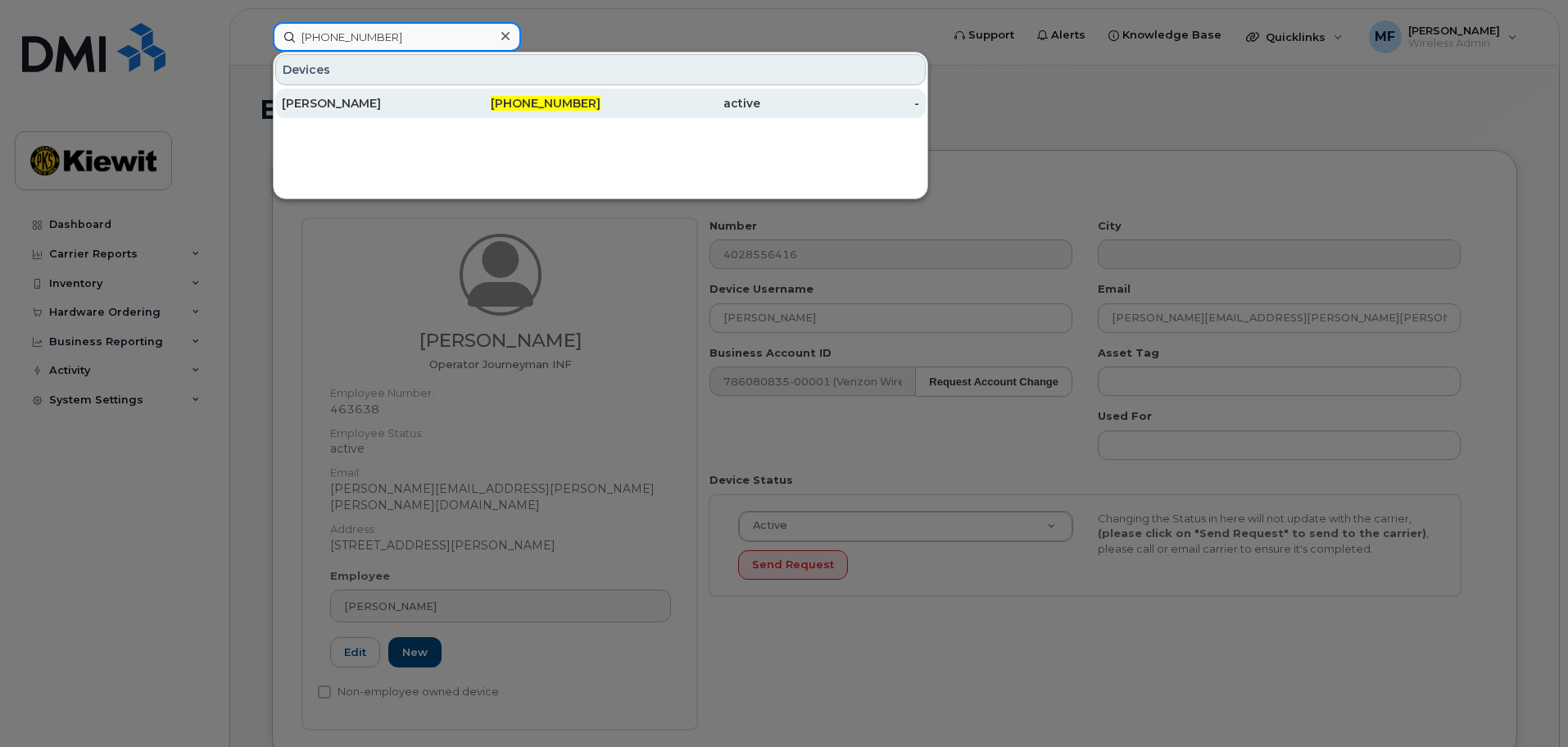
type input "531-283-0362"
click at [564, 101] on span "531-283-0362" at bounding box center [546, 104] width 110 height 15
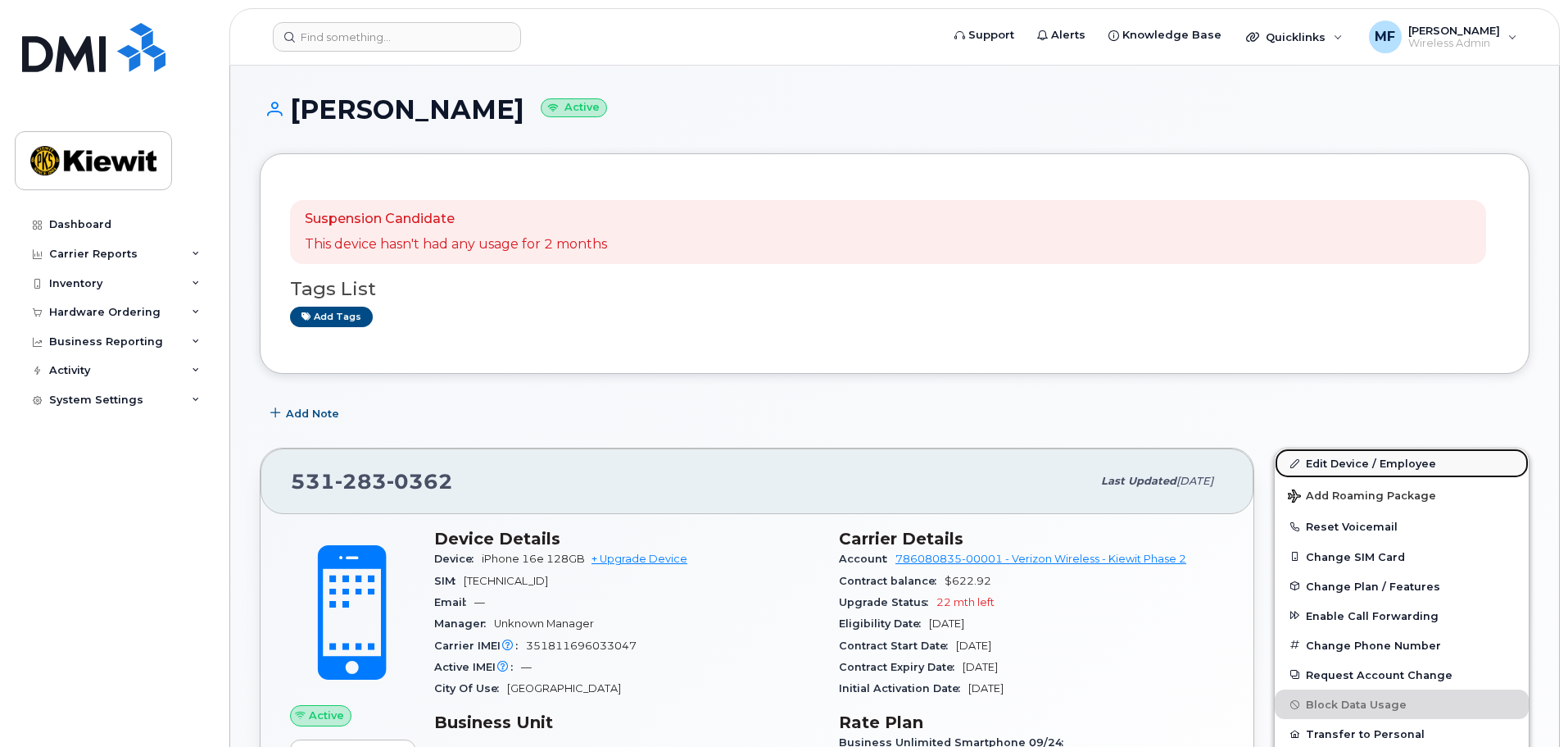
click at [1388, 464] on link "Edit Device / Employee" at bounding box center [1402, 463] width 254 height 29
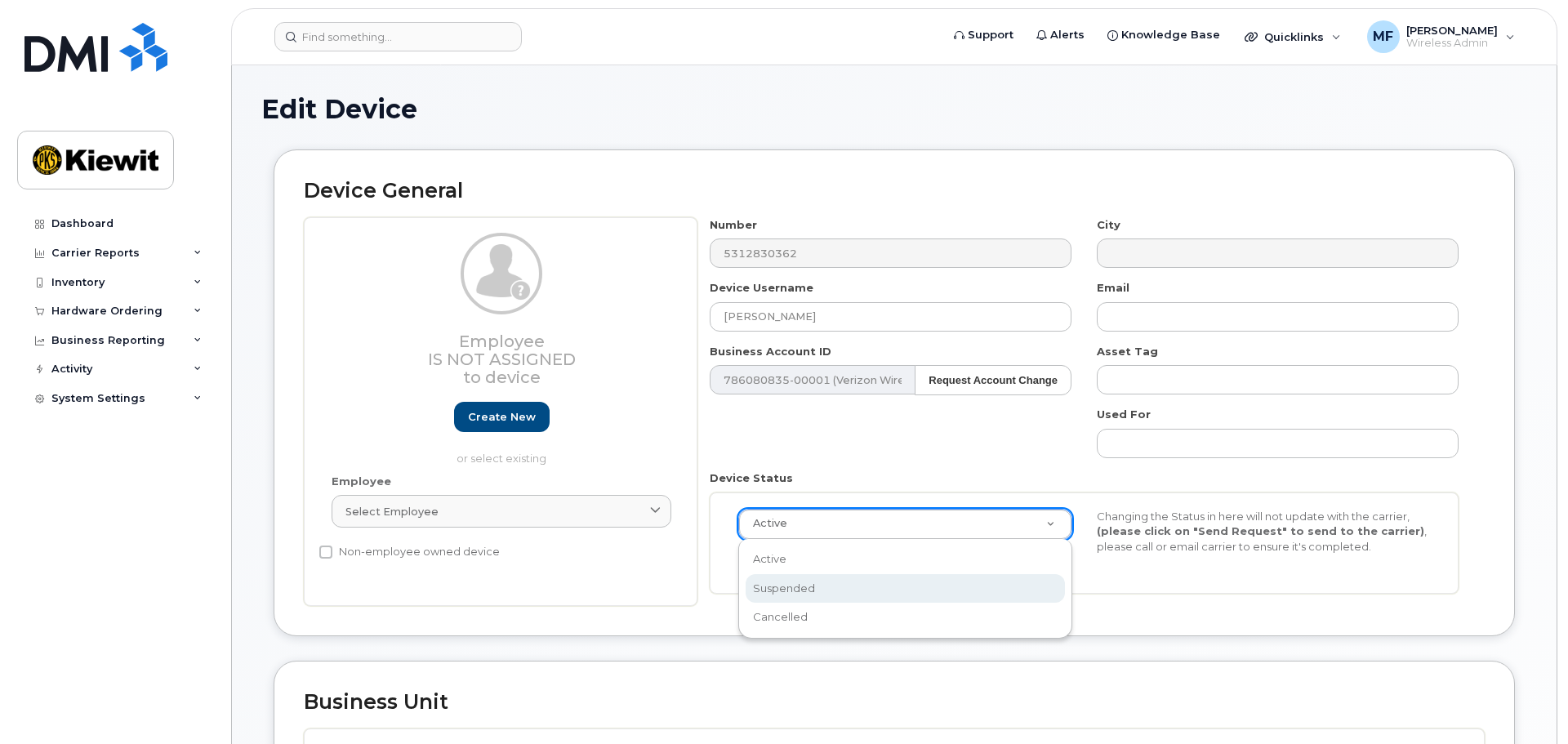
scroll to position [0, 5]
select select "suspended"
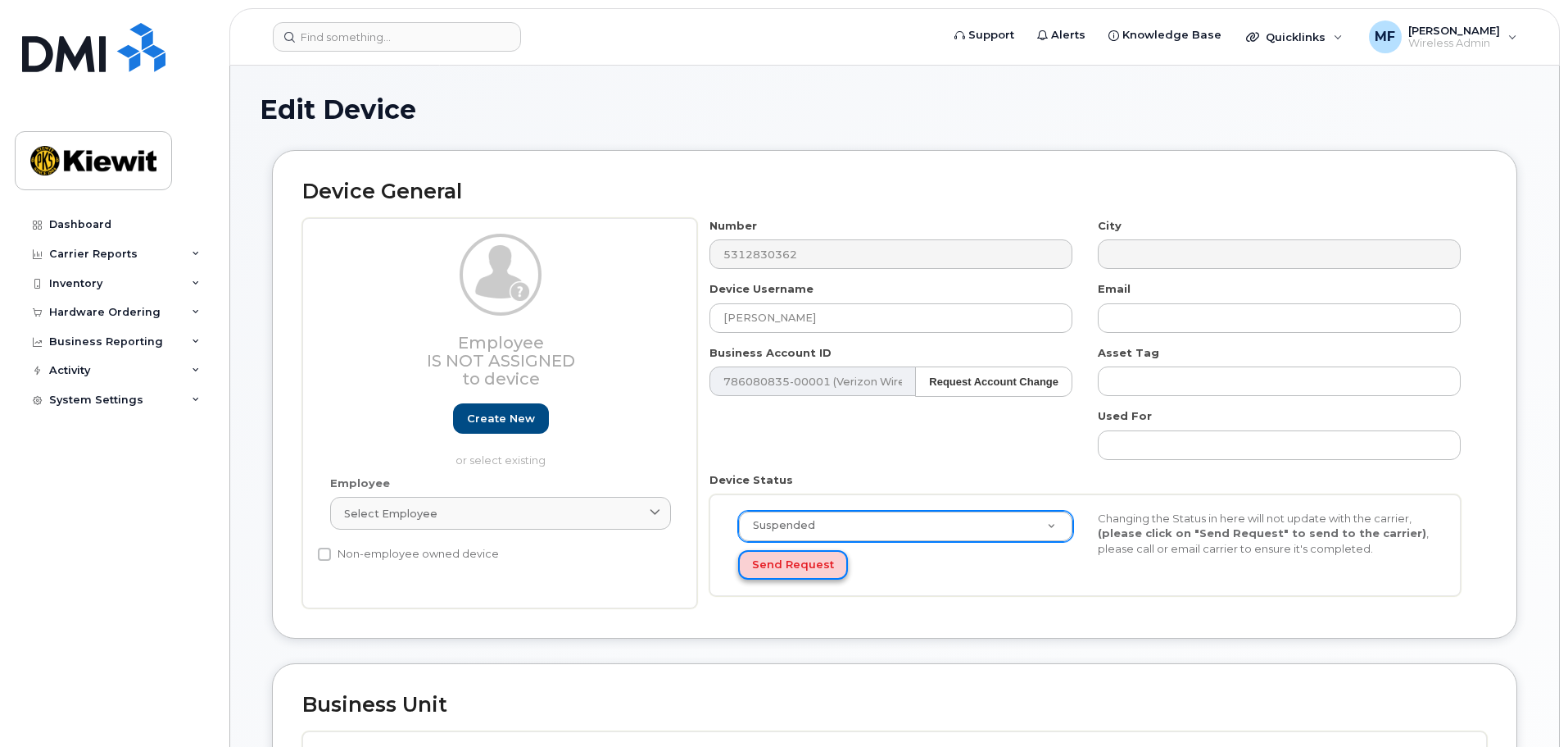
click at [806, 569] on button "Send Request" at bounding box center [793, 565] width 110 height 30
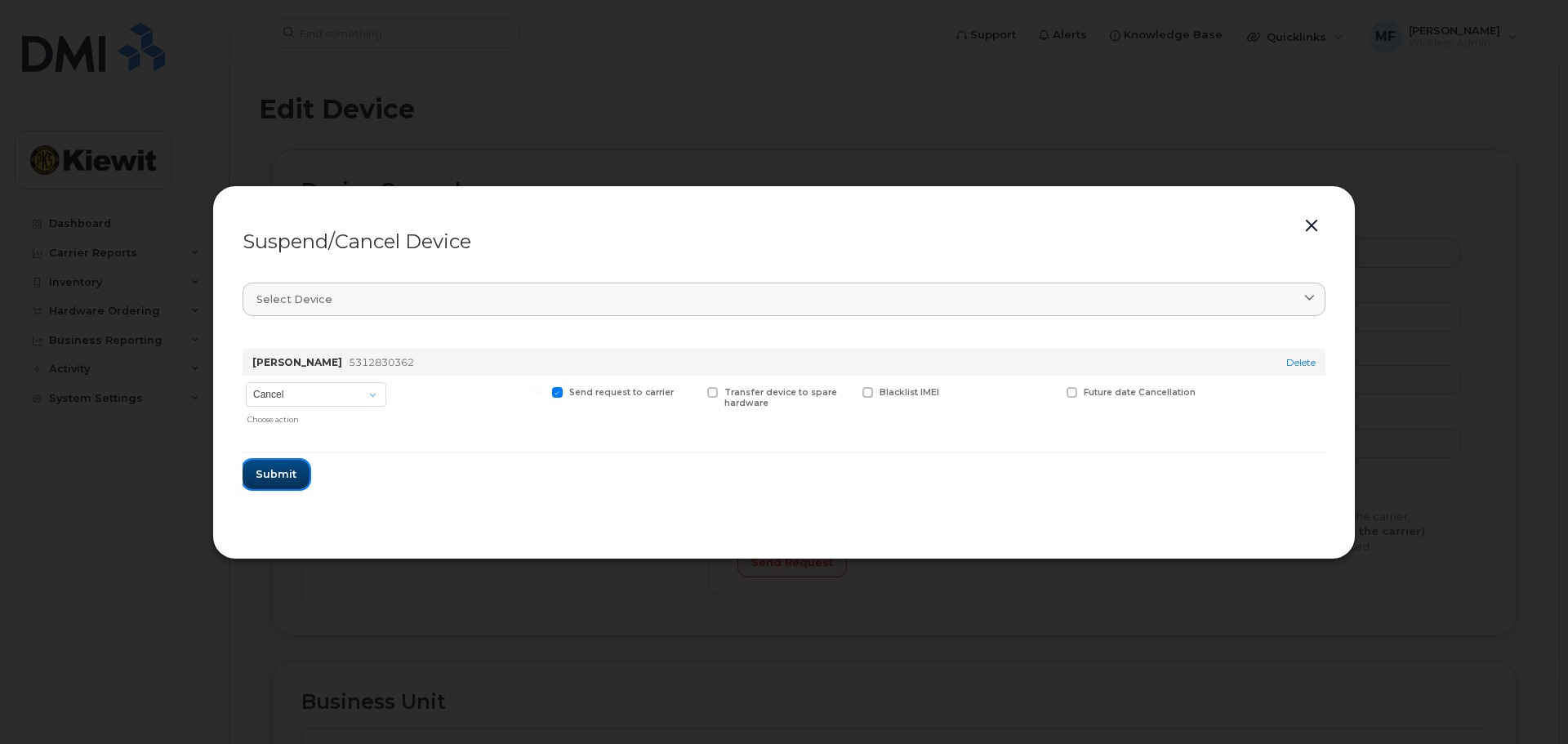
click at [276, 469] on span "Submit" at bounding box center [276, 474] width 40 height 15
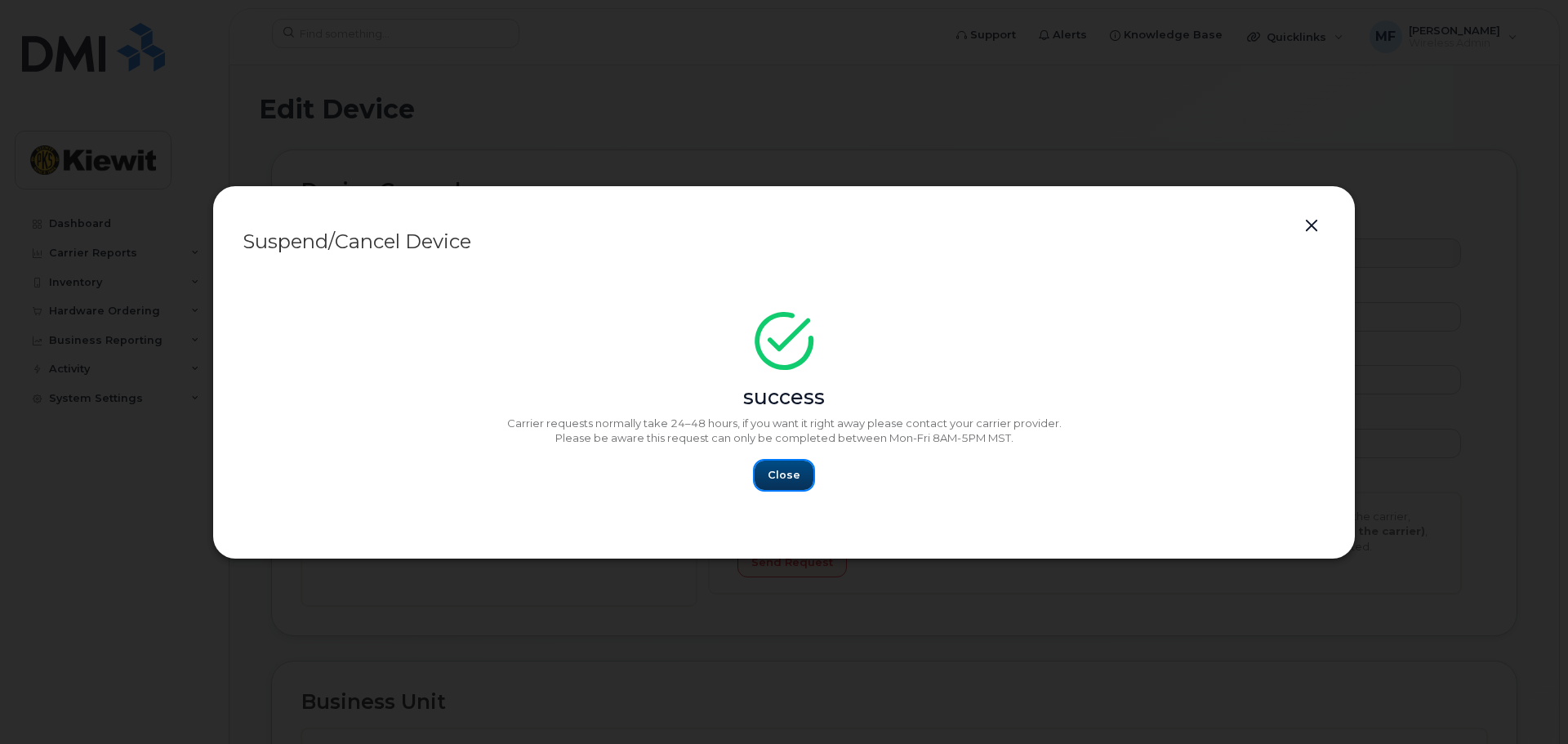
click at [782, 475] on span "Close" at bounding box center [784, 474] width 33 height 15
